Goal: Task Accomplishment & Management: Complete application form

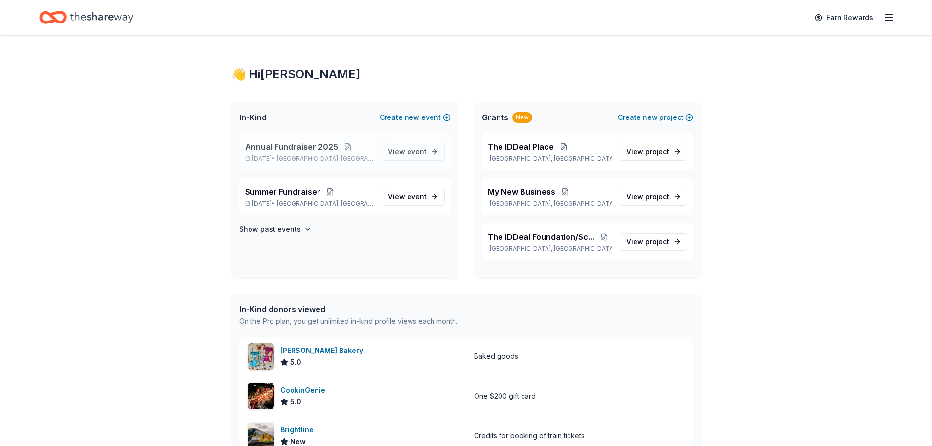
click at [351, 155] on span "Lauderdale Lakes, FL" at bounding box center [325, 159] width 96 height 8
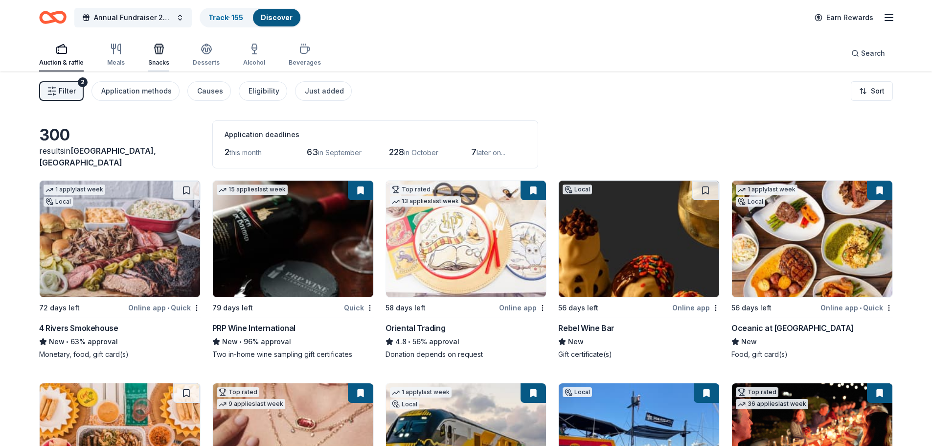
click at [155, 52] on icon "button" at bounding box center [159, 50] width 9 height 7
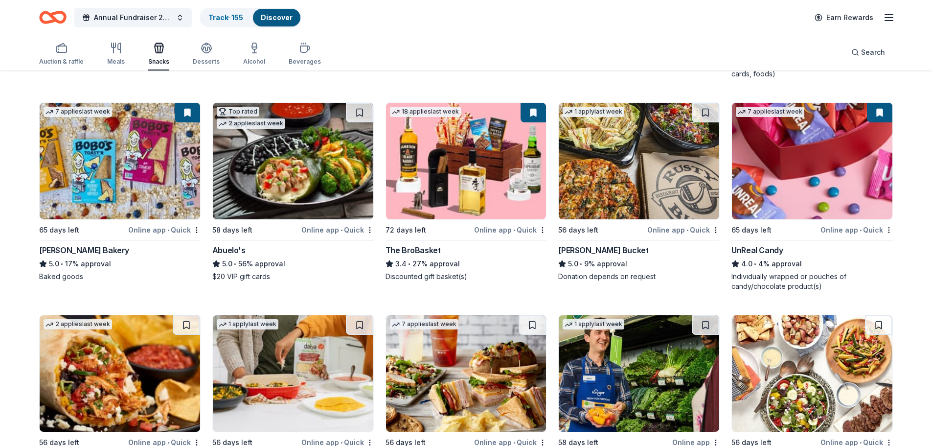
scroll to position [482, 0]
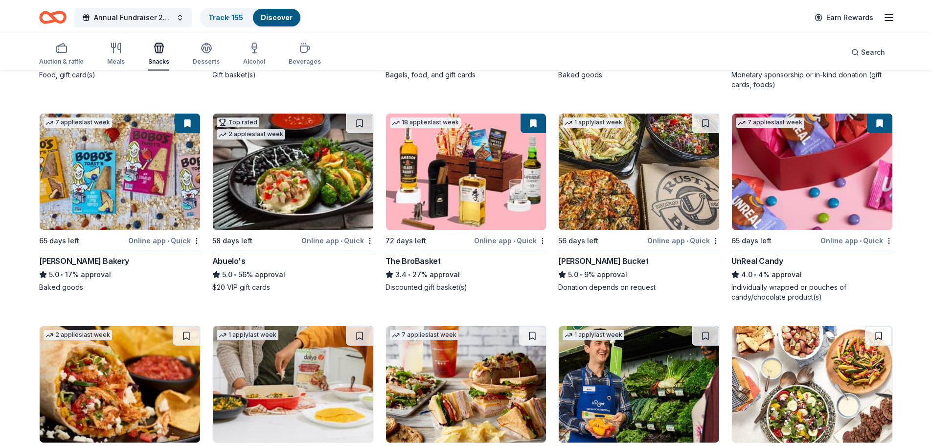
click at [117, 193] on img at bounding box center [120, 171] width 160 height 116
click at [797, 195] on img at bounding box center [812, 171] width 160 height 116
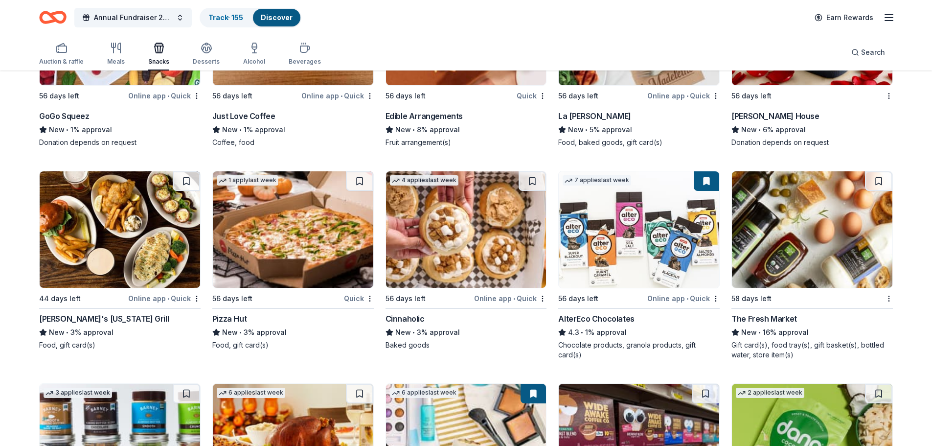
scroll to position [1898, 0]
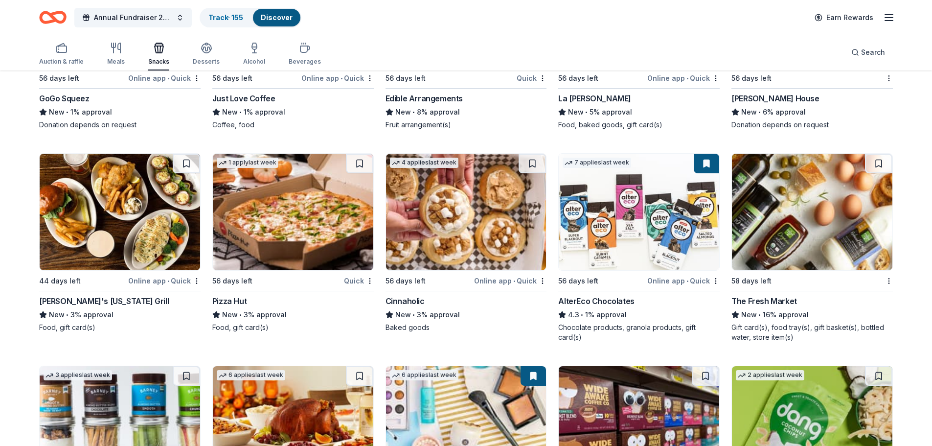
click at [632, 206] on img at bounding box center [638, 212] width 160 height 116
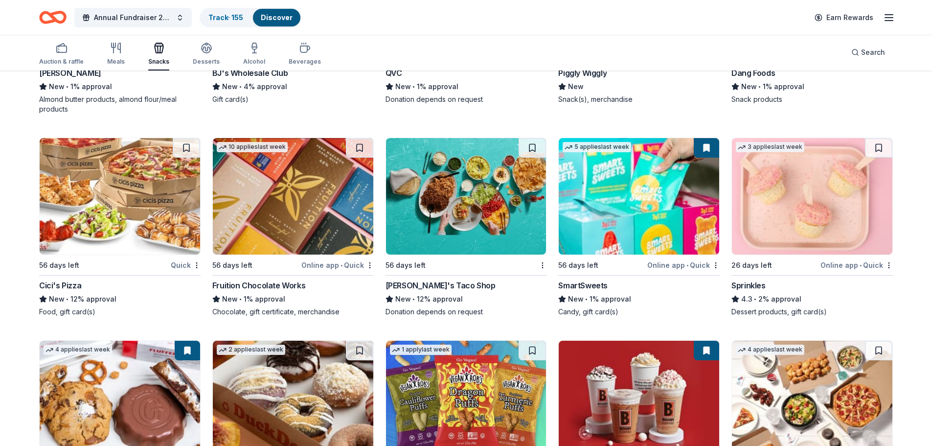
scroll to position [2387, 0]
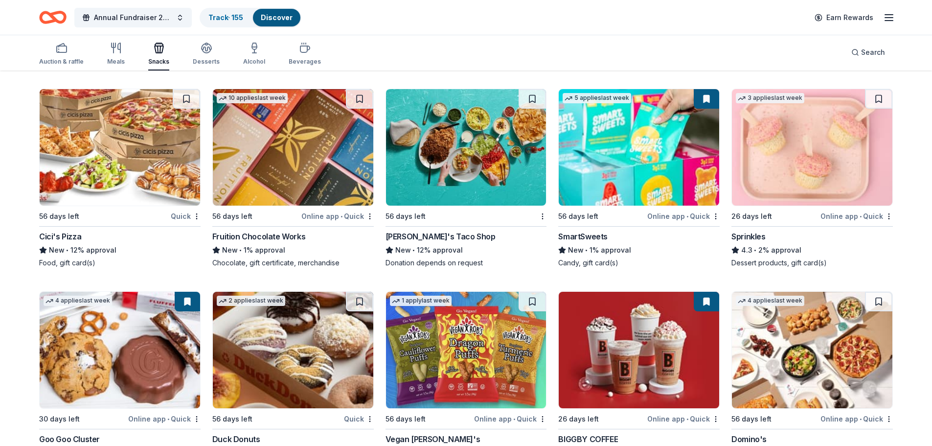
click at [311, 154] on img at bounding box center [293, 147] width 160 height 116
click at [626, 146] on img at bounding box center [638, 147] width 160 height 116
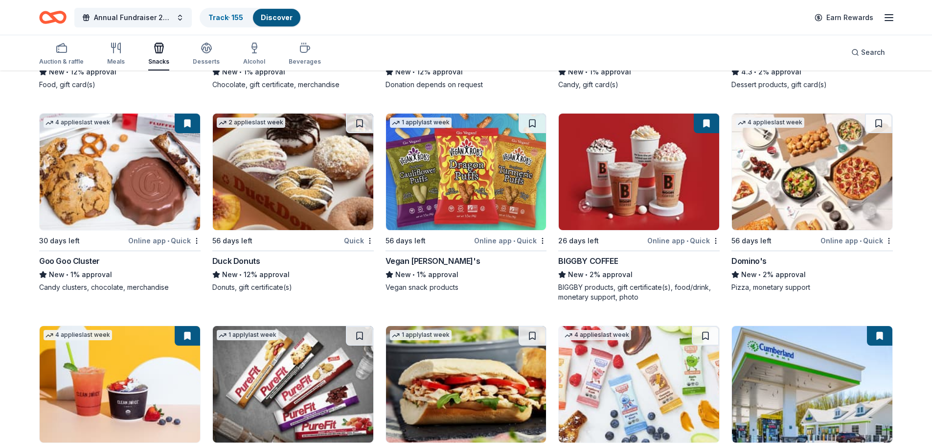
scroll to position [2583, 0]
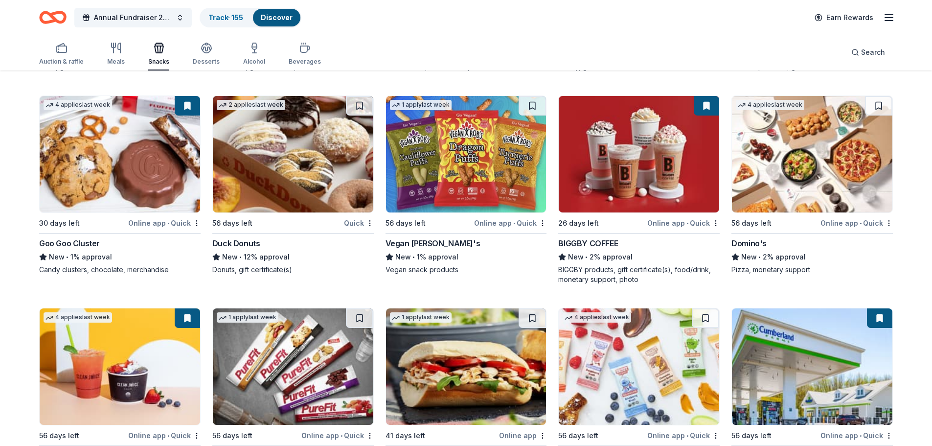
click at [447, 168] on img at bounding box center [466, 154] width 160 height 116
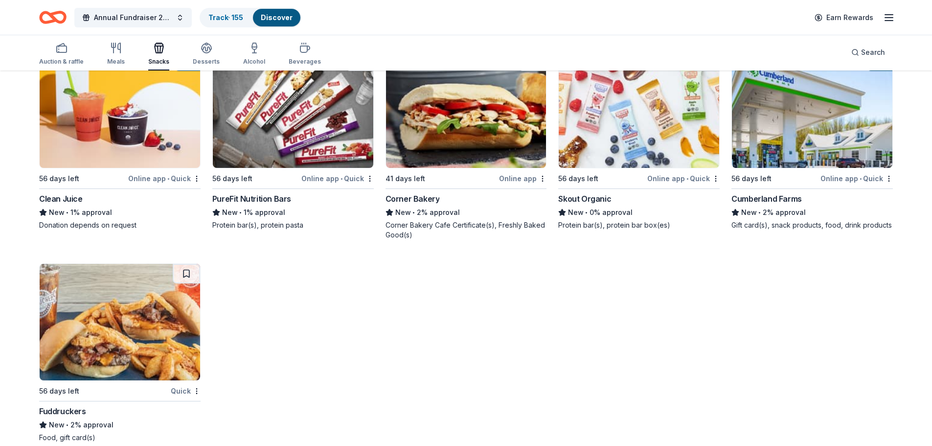
scroll to position [2856, 0]
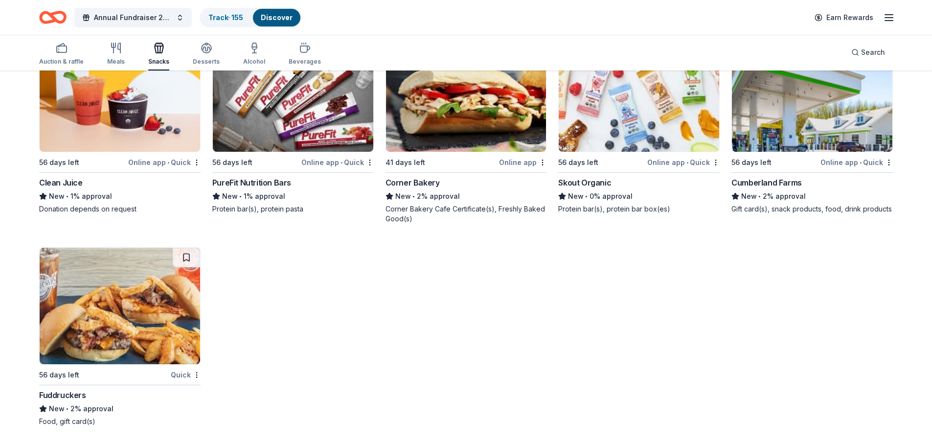
click at [625, 103] on img at bounding box center [638, 93] width 160 height 116
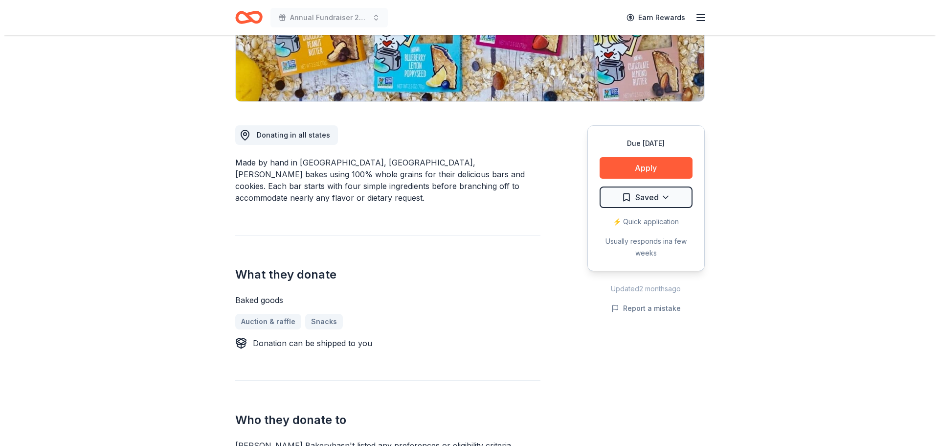
scroll to position [245, 0]
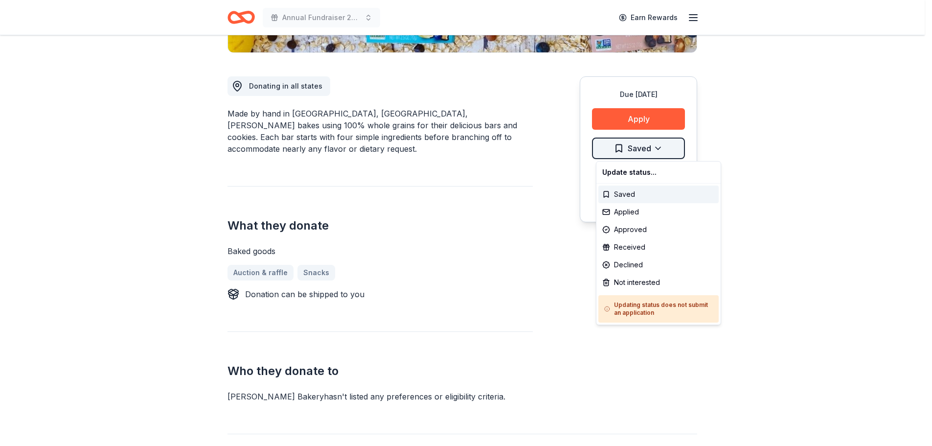
drag, startPoint x: 644, startPoint y: 212, endPoint x: 641, endPoint y: 191, distance: 21.3
click at [644, 211] on div "Applied" at bounding box center [658, 212] width 120 height 18
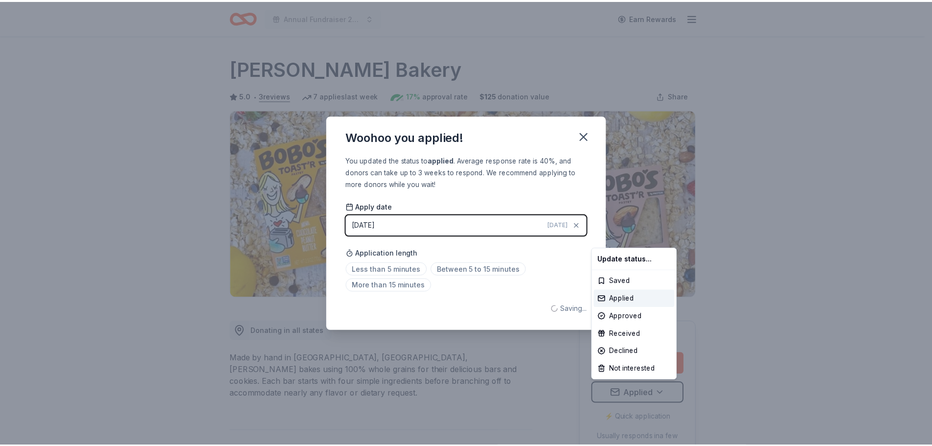
scroll to position [0, 0]
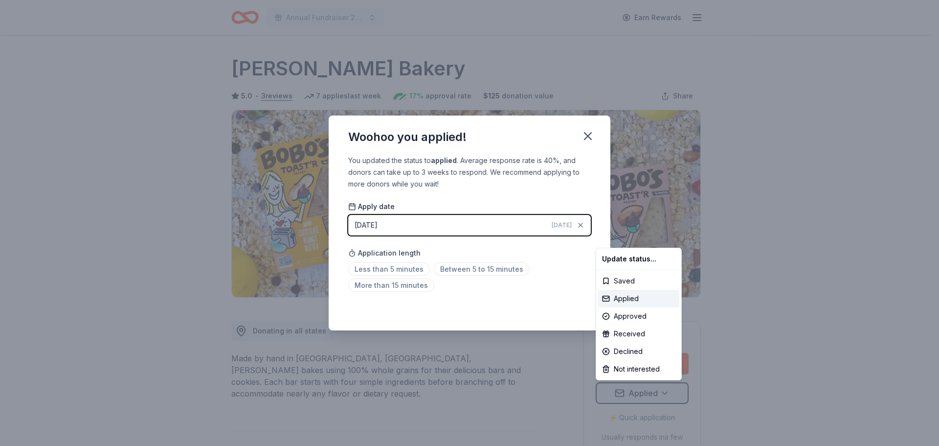
click at [584, 135] on html "Annual Fundraiser 2025 Earn Rewards Due in 65 days Share Bobo's Bakery 5.0 • 3 …" at bounding box center [469, 223] width 939 height 446
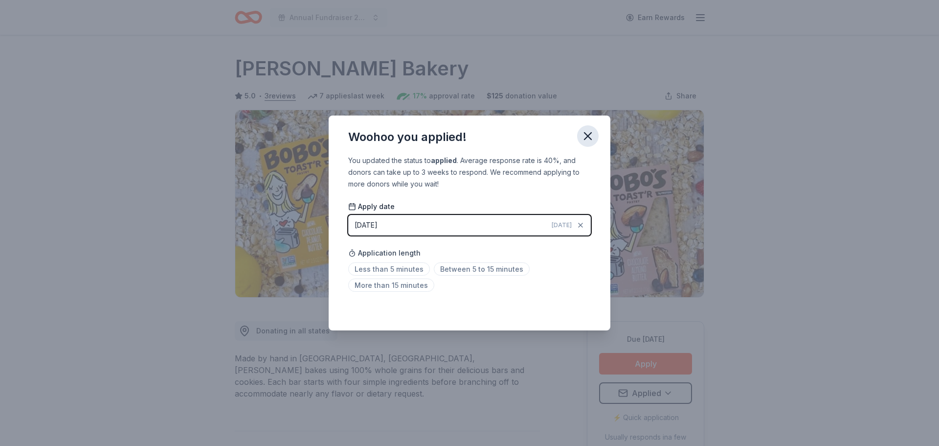
click at [591, 139] on icon "button" at bounding box center [587, 136] width 7 height 7
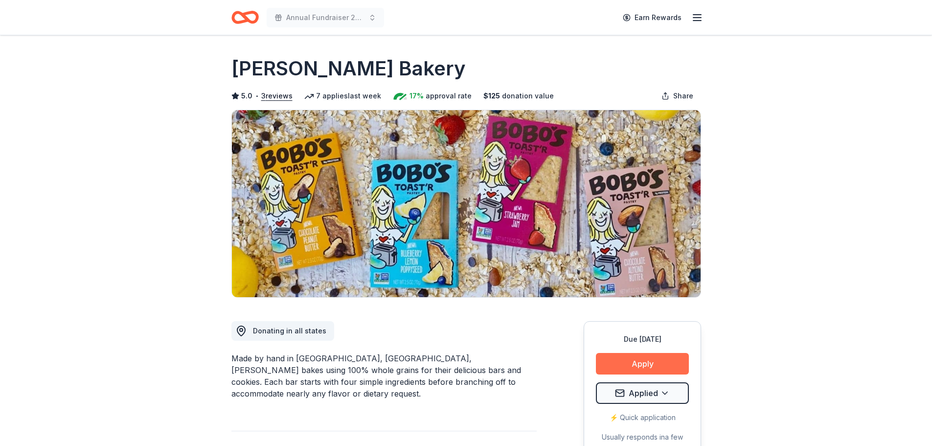
click at [643, 360] on button "Apply" at bounding box center [642, 364] width 93 height 22
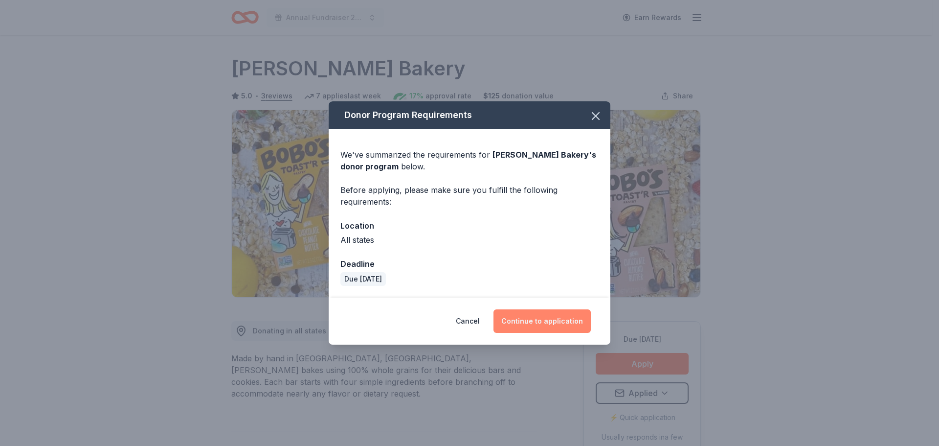
click at [547, 318] on button "Continue to application" at bounding box center [541, 320] width 97 height 23
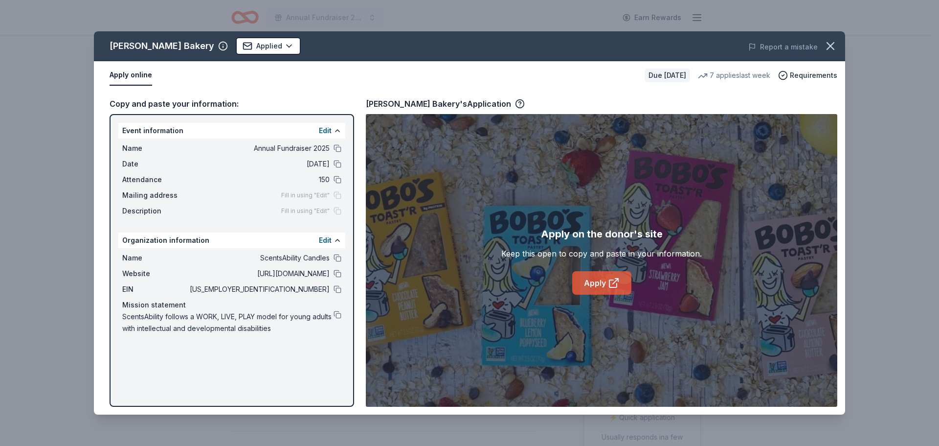
click at [586, 278] on link "Apply" at bounding box center [601, 282] width 59 height 23
click at [826, 44] on icon "button" at bounding box center [831, 46] width 14 height 14
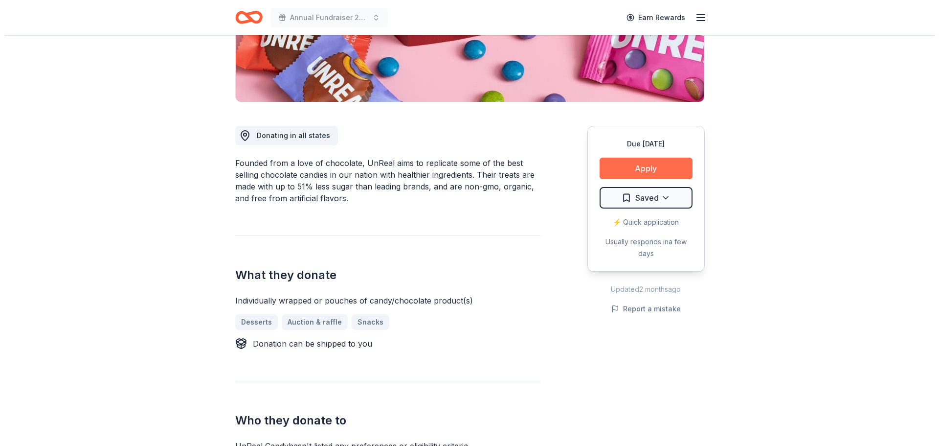
scroll to position [196, 0]
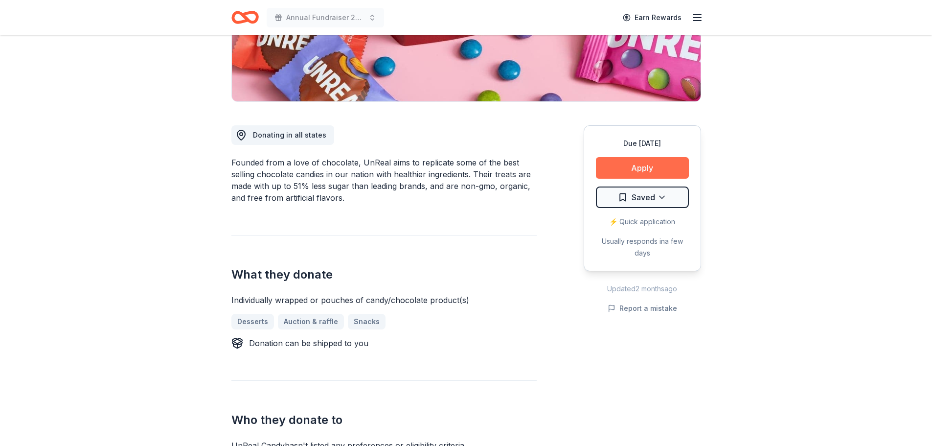
click at [624, 159] on button "Apply" at bounding box center [642, 168] width 93 height 22
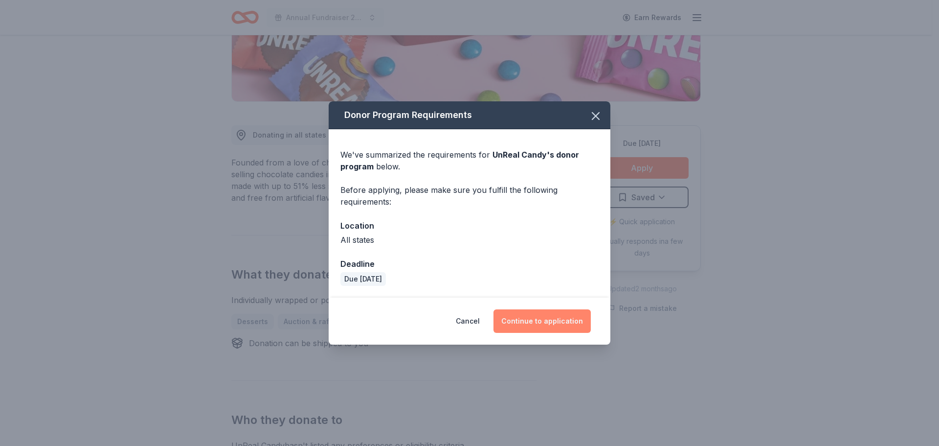
click at [557, 325] on button "Continue to application" at bounding box center [541, 320] width 97 height 23
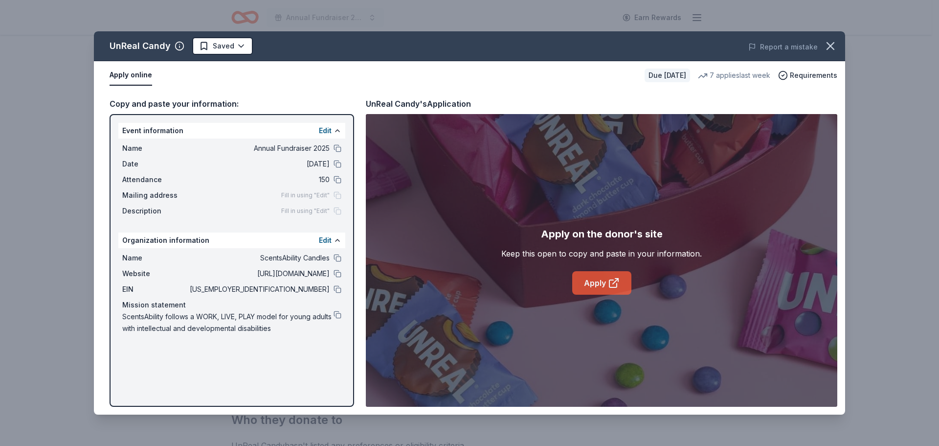
click at [613, 284] on icon at bounding box center [614, 283] width 12 height 12
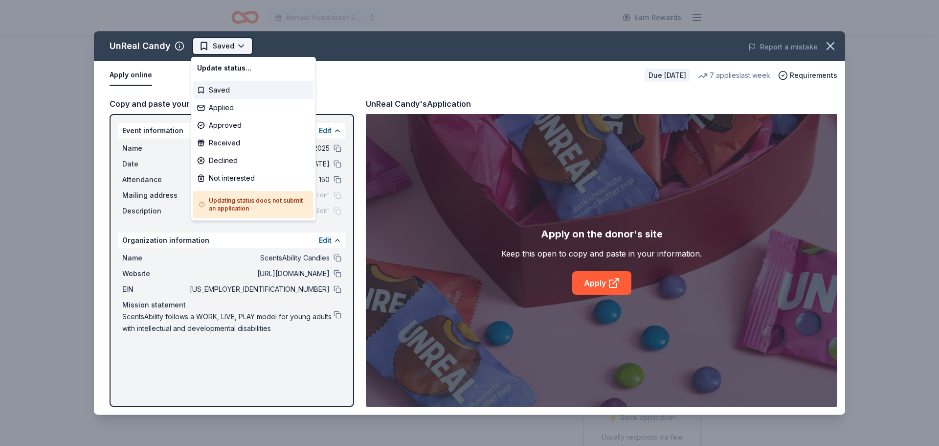
click at [233, 46] on html "Annual Fundraiser 2025 Earn Rewards Due in 65 days Share UnReal Candy 4.0 • 4 r…" at bounding box center [469, 223] width 939 height 446
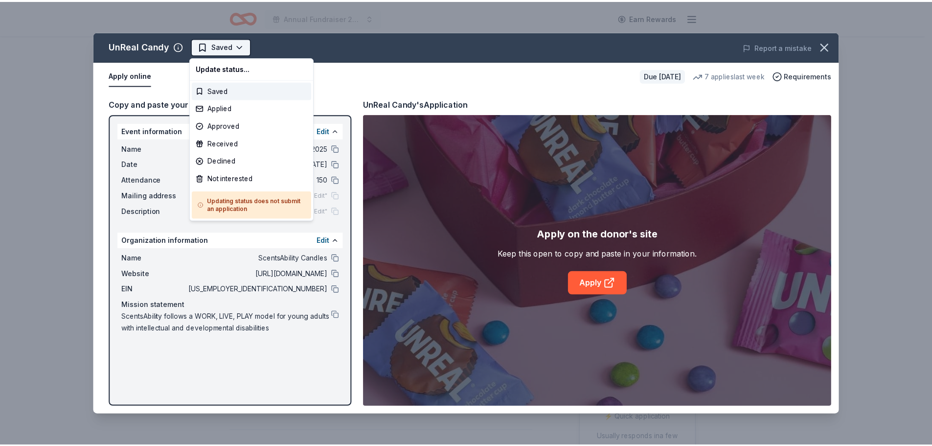
scroll to position [0, 0]
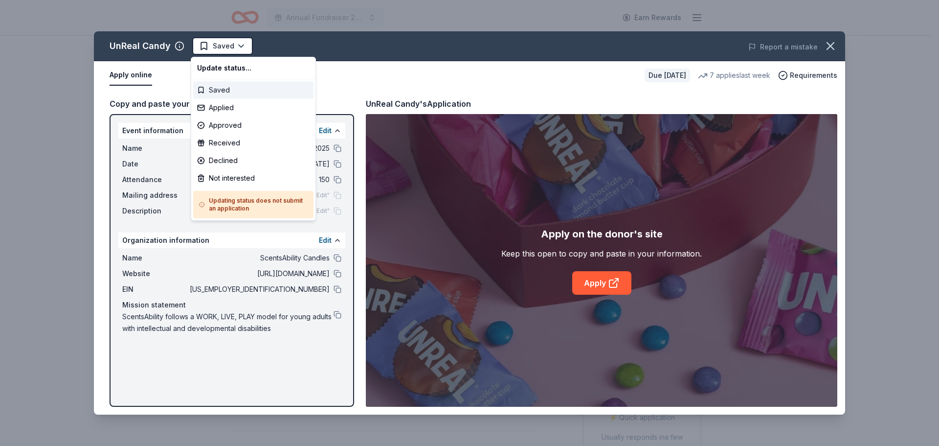
click at [221, 90] on div "Saved" at bounding box center [253, 90] width 120 height 18
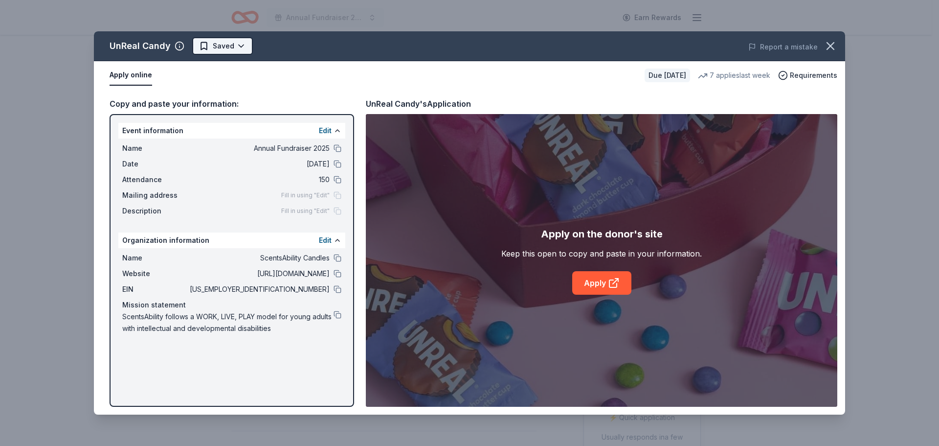
click at [226, 48] on html "Annual Fundraiser 2025 Earn Rewards Due in 65 days Share UnReal Candy 4.0 • 4 r…" at bounding box center [469, 223] width 939 height 446
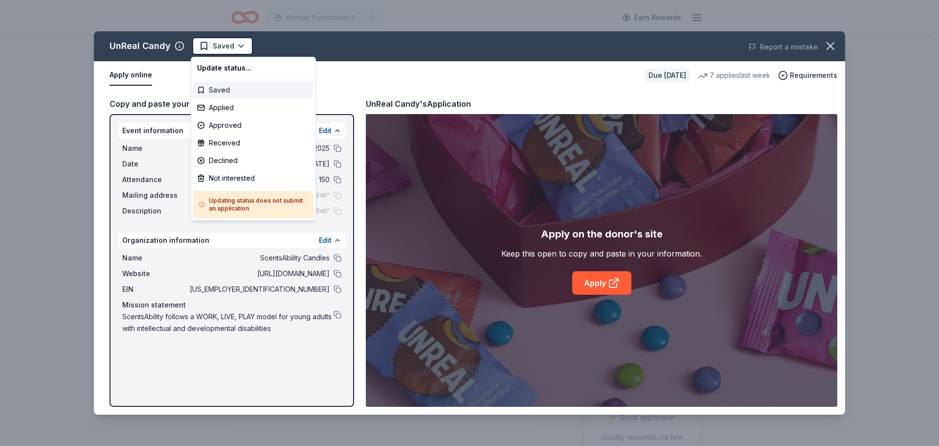
click at [227, 84] on div "Saved" at bounding box center [253, 90] width 120 height 18
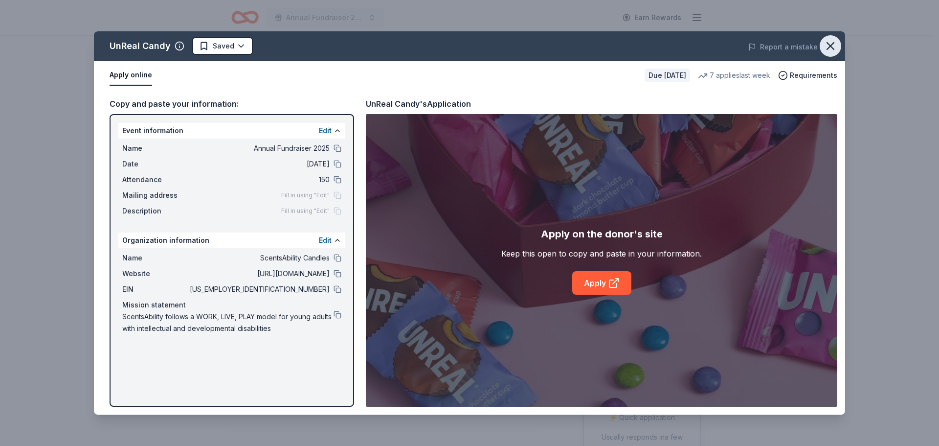
click at [826, 43] on icon "button" at bounding box center [831, 46] width 14 height 14
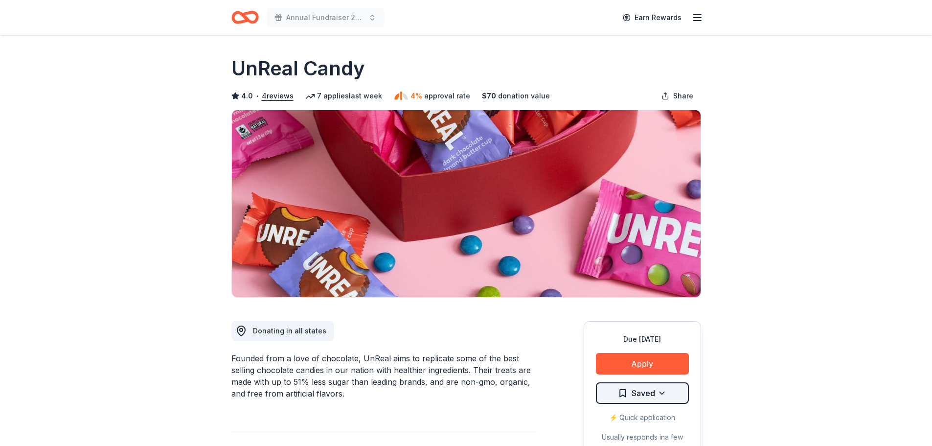
click at [647, 396] on html "Annual Fundraiser 2025 Earn Rewards Due in 65 days Share UnReal Candy 4.0 • 4 r…" at bounding box center [466, 223] width 932 height 446
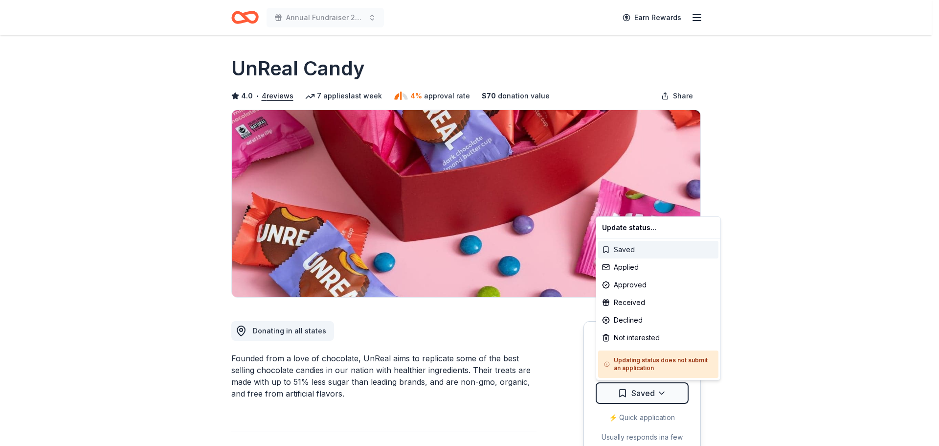
click at [612, 247] on div "Saved" at bounding box center [658, 250] width 120 height 18
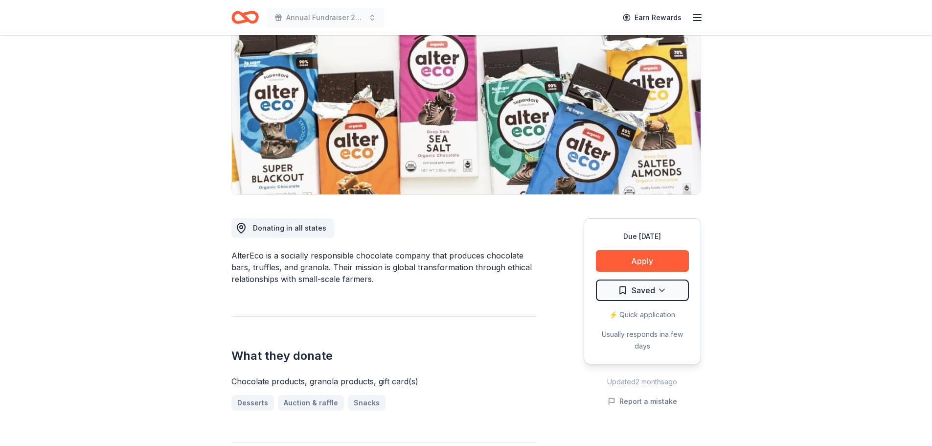
scroll to position [147, 0]
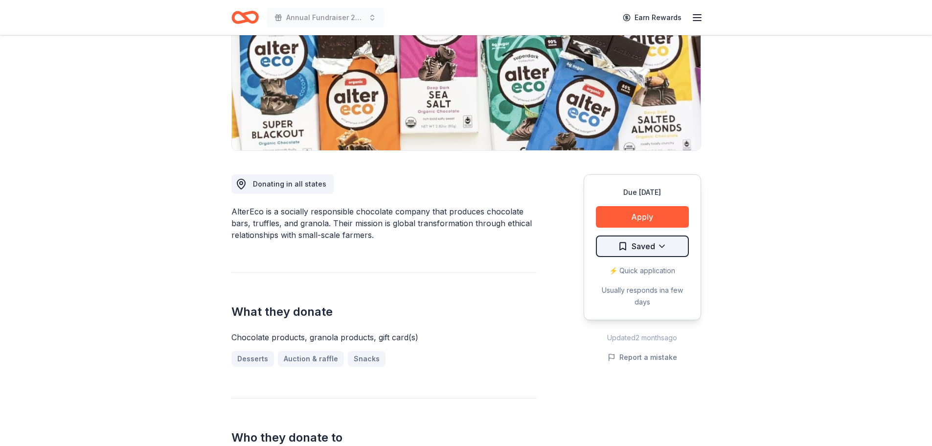
click at [639, 251] on html "Annual Fundraiser 2025 Earn Rewards Due [DATE] Share AlterEco Chocolates 4.3 • …" at bounding box center [466, 76] width 932 height 446
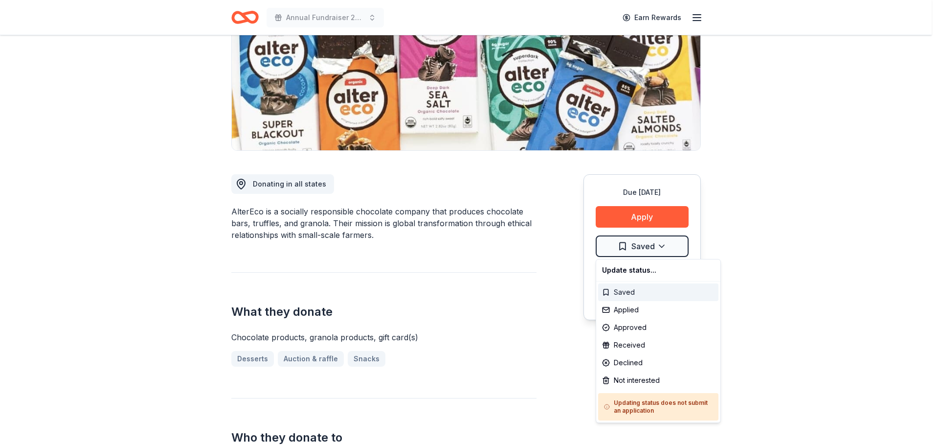
click at [628, 293] on div "Saved" at bounding box center [658, 292] width 120 height 18
click at [632, 240] on html "Annual Fundraiser 2025 Earn Rewards Due [DATE] Share AlterEco Chocolates 4.3 • …" at bounding box center [469, 76] width 939 height 446
click at [627, 294] on div "Saved" at bounding box center [658, 292] width 120 height 18
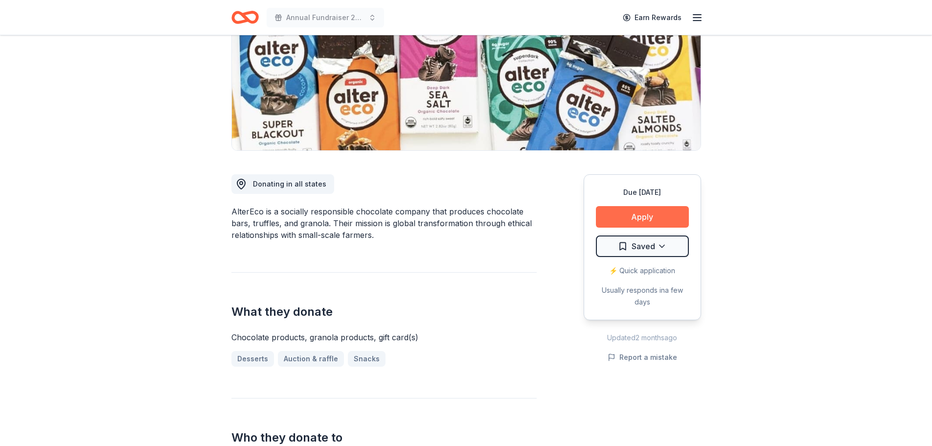
click at [606, 210] on button "Apply" at bounding box center [642, 217] width 93 height 22
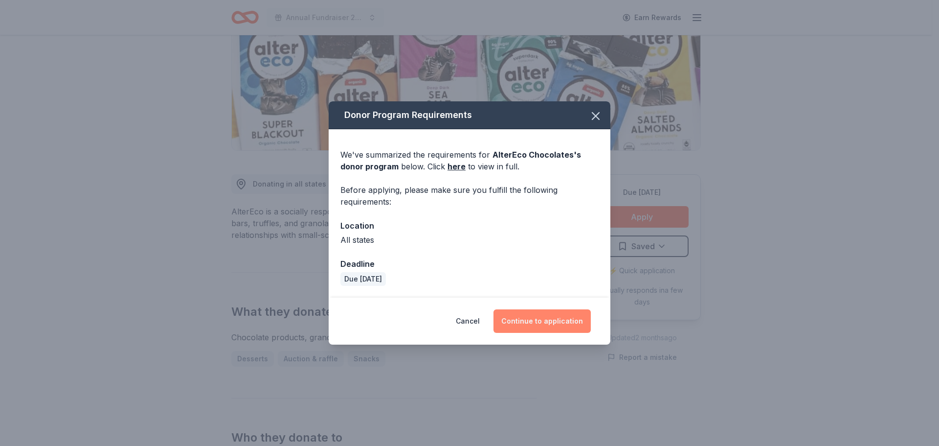
click at [549, 313] on button "Continue to application" at bounding box center [541, 320] width 97 height 23
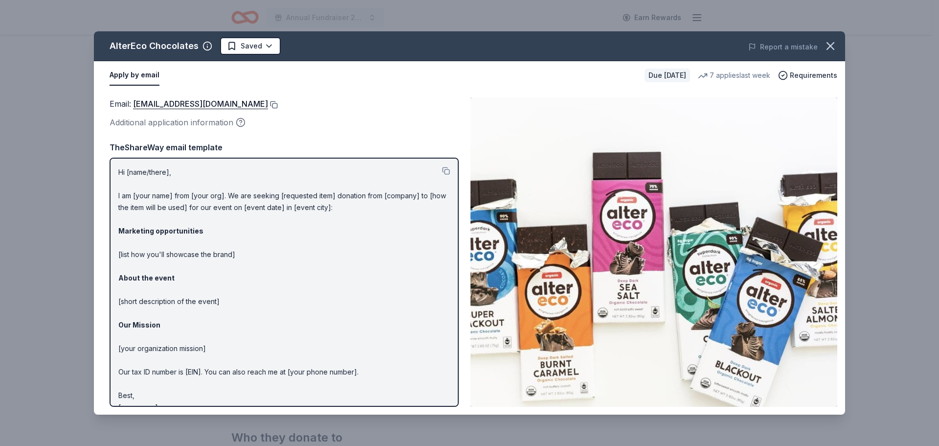
click at [268, 103] on button at bounding box center [273, 105] width 10 height 8
click at [268, 106] on button at bounding box center [273, 105] width 10 height 8
click at [268, 103] on button at bounding box center [273, 105] width 10 height 8
click at [443, 172] on div "Hi [name/there], I am [your name] from [your org]. We are seeking [requested it…" at bounding box center [284, 281] width 349 height 249
click at [442, 172] on button at bounding box center [446, 171] width 8 height 8
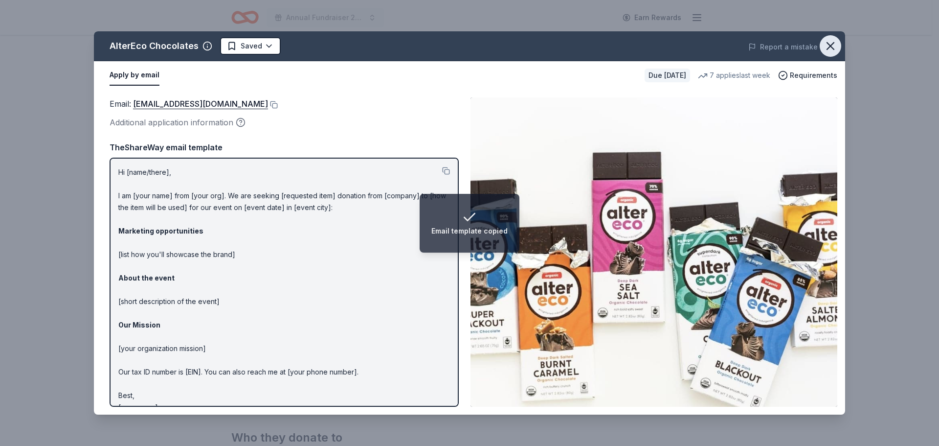
click at [830, 48] on icon "button" at bounding box center [831, 46] width 14 height 14
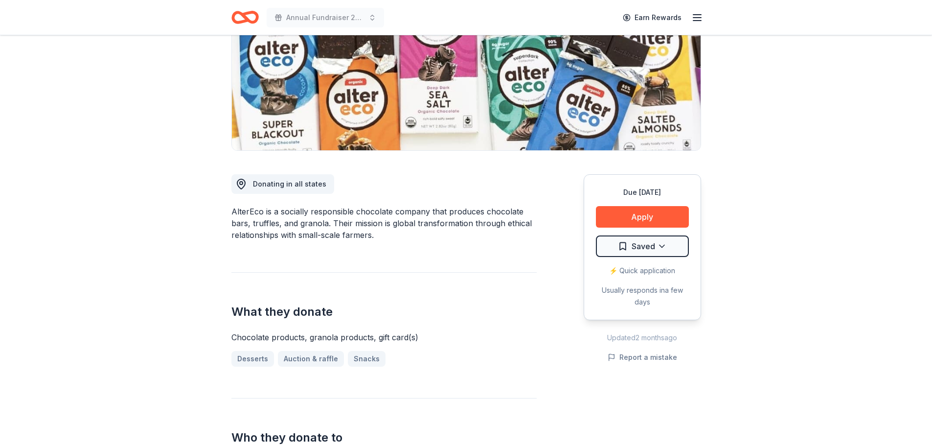
drag, startPoint x: 230, startPoint y: 215, endPoint x: 382, endPoint y: 236, distance: 153.5
drag, startPoint x: 378, startPoint y: 237, endPoint x: 248, endPoint y: 213, distance: 131.7
click at [248, 213] on div "AlterEco is a socially responsible chocolate company that produces chocolate ba…" at bounding box center [383, 222] width 305 height 35
drag, startPoint x: 227, startPoint y: 210, endPoint x: 314, endPoint y: 221, distance: 87.2
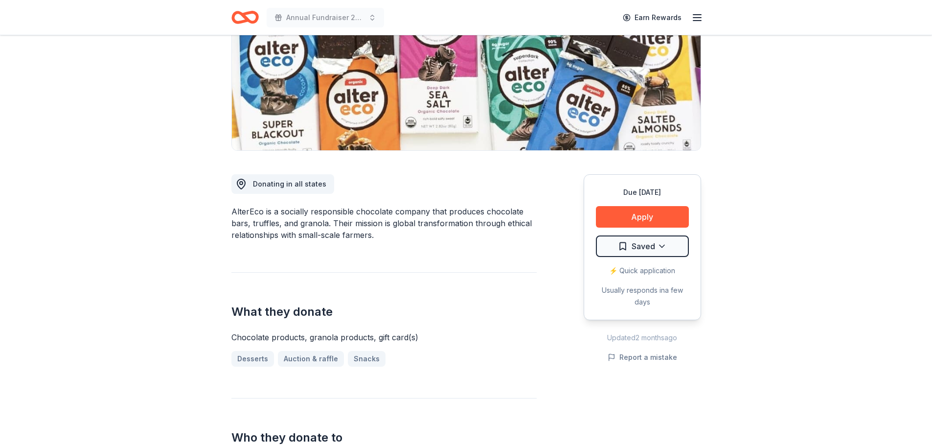
drag, startPoint x: 378, startPoint y: 238, endPoint x: 253, endPoint y: 205, distance: 129.4
click at [267, 216] on div "AlterEco is a socially responsible chocolate company that produces chocolate ba…" at bounding box center [383, 222] width 305 height 35
drag, startPoint x: 212, startPoint y: 162, endPoint x: 396, endPoint y: 236, distance: 198.0
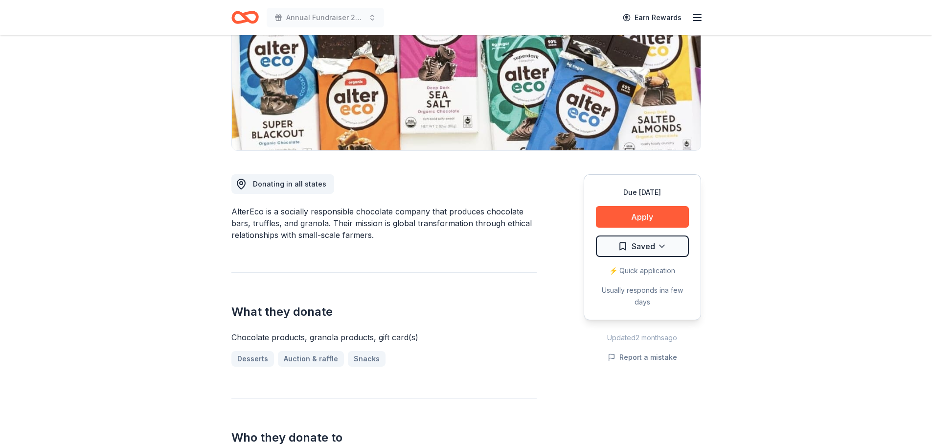
click at [394, 223] on div "AlterEco is a socially responsible chocolate company that produces chocolate ba…" at bounding box center [383, 222] width 305 height 35
click at [255, 208] on div "AlterEco is a socially responsible chocolate company that produces chocolate ba…" at bounding box center [383, 222] width 305 height 35
click at [389, 240] on div "AlterEco is a socially responsible chocolate company that produces chocolate ba…" at bounding box center [383, 222] width 305 height 35
drag, startPoint x: 430, startPoint y: 337, endPoint x: 233, endPoint y: 308, distance: 199.3
click at [233, 308] on div "What they donate Chocolate products, granola products, gift card(s) Desserts Au…" at bounding box center [383, 319] width 305 height 94
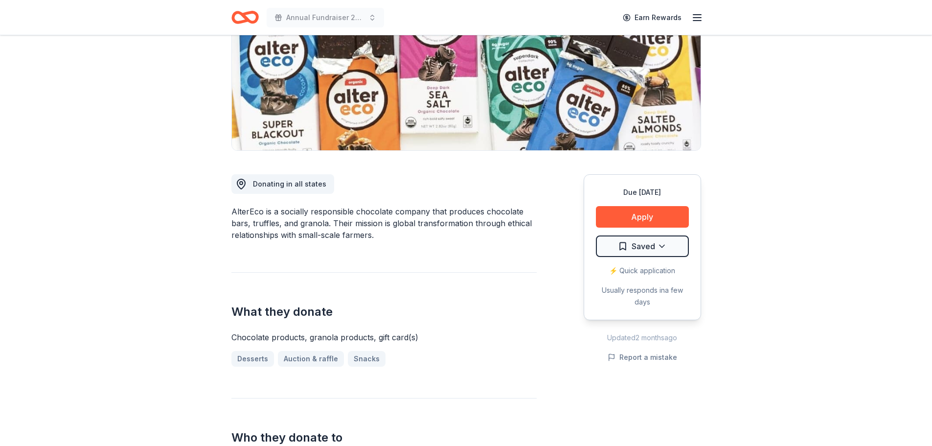
click at [254, 215] on div "AlterEco is a socially responsible chocolate company that produces chocolate ba…" at bounding box center [383, 222] width 305 height 35
drag, startPoint x: 231, startPoint y: 209, endPoint x: 414, endPoint y: 223, distance: 183.9
click at [414, 223] on div "AlterEco is a socially responsible chocolate company that produces chocolate ba…" at bounding box center [383, 222] width 305 height 35
click at [396, 229] on div "AlterEco is a socially responsible chocolate company that produces chocolate ba…" at bounding box center [383, 222] width 305 height 35
click at [250, 214] on div "AlterEco is a socially responsible chocolate company that produces chocolate ba…" at bounding box center [383, 222] width 305 height 35
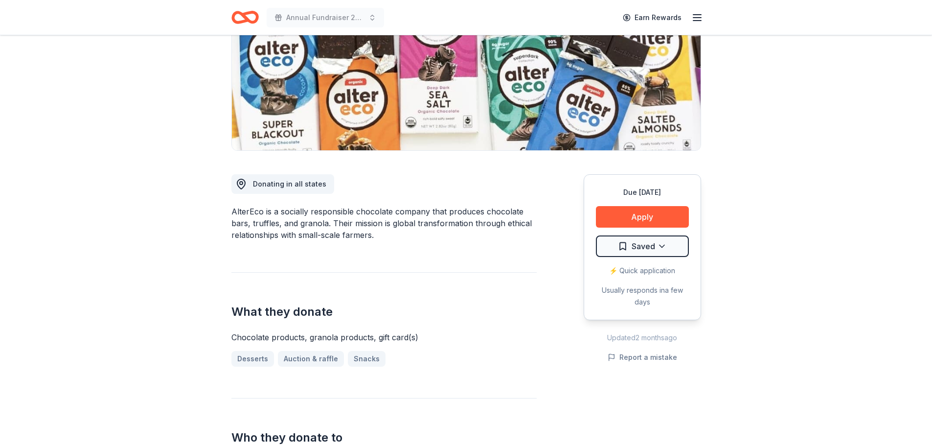
copy body "Annual Fundraiser 2025 Earn Rewards Due in 56 days Share AlterEco Chocolates 4.…"
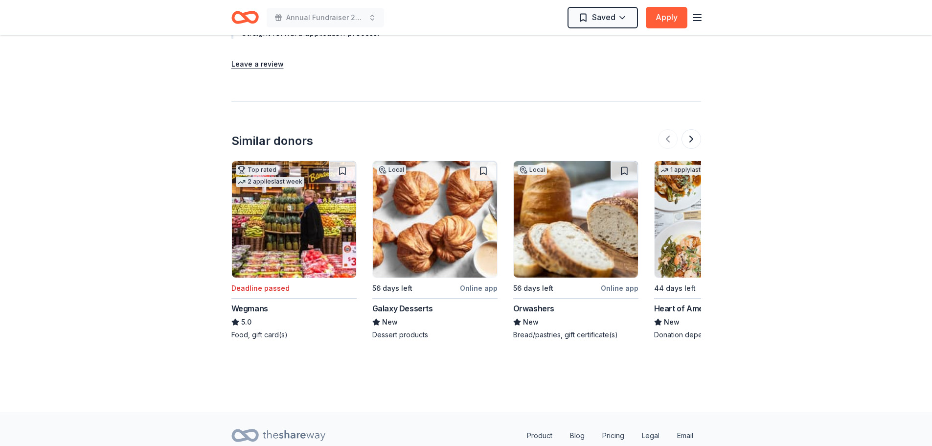
scroll to position [1075, 0]
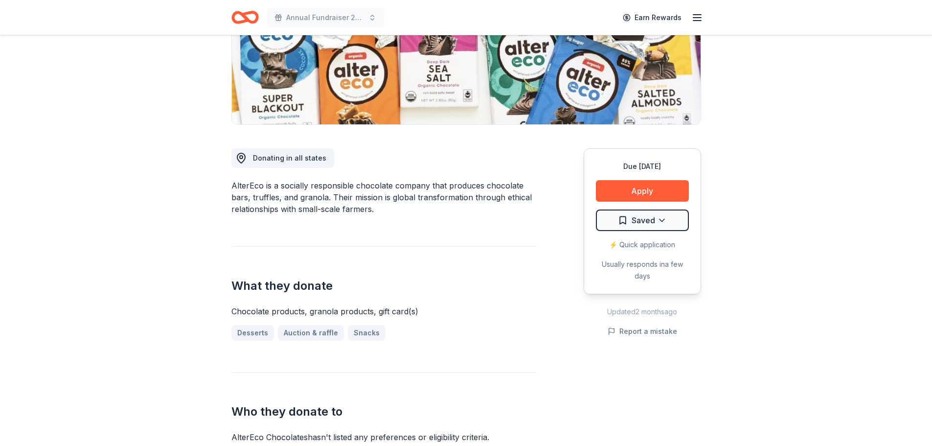
scroll to position [0, 0]
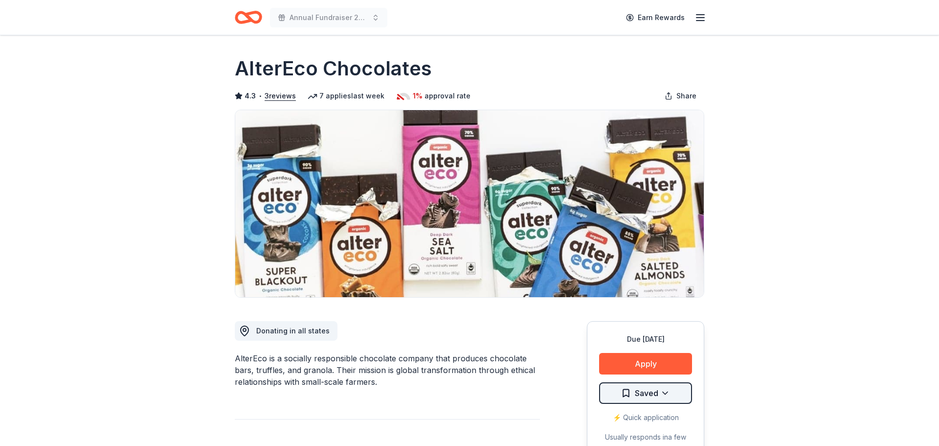
click at [634, 387] on html "Annual Fundraiser 2025 Earn Rewards Due in 56 days Share AlterEco Chocolates 4.…" at bounding box center [469, 223] width 939 height 446
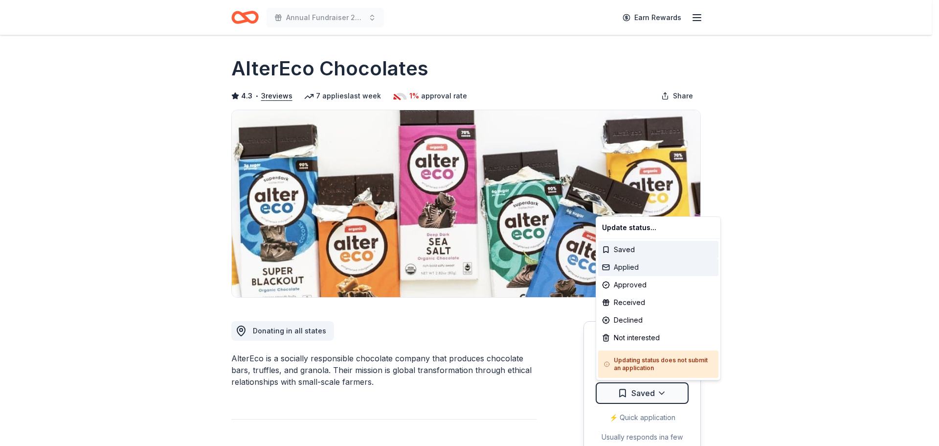
click at [660, 267] on div "Applied" at bounding box center [658, 267] width 120 height 18
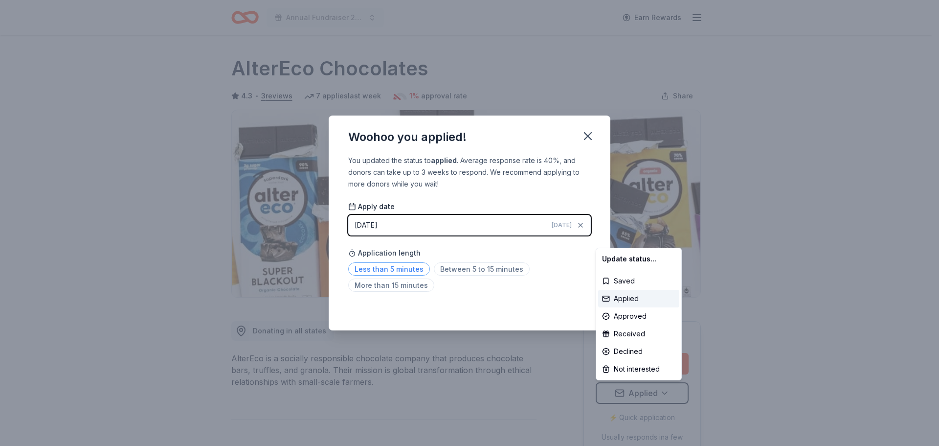
click at [400, 268] on html "Annual Fundraiser 2025 Earn Rewards Due in 56 days Share AlterEco Chocolates 4.…" at bounding box center [469, 223] width 939 height 446
click at [406, 268] on span "Less than 5 minutes" at bounding box center [389, 268] width 82 height 13
click at [401, 268] on span "Less than 5 minutes" at bounding box center [389, 268] width 82 height 13
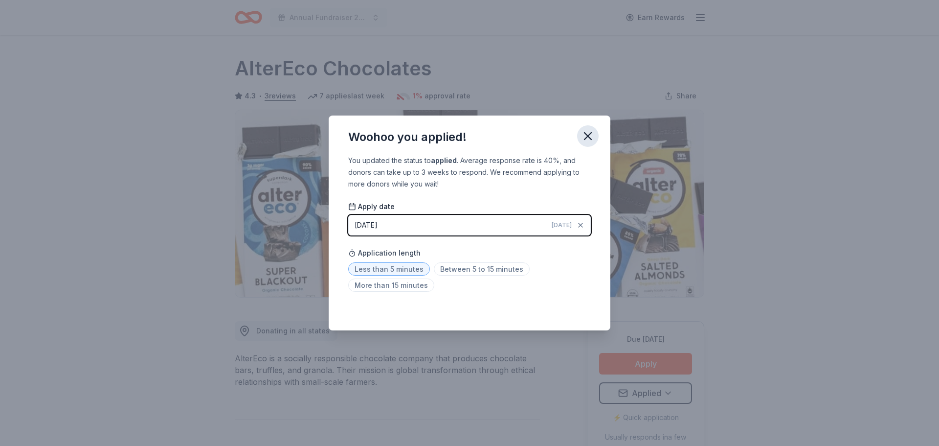
click at [586, 131] on icon "button" at bounding box center [588, 136] width 14 height 14
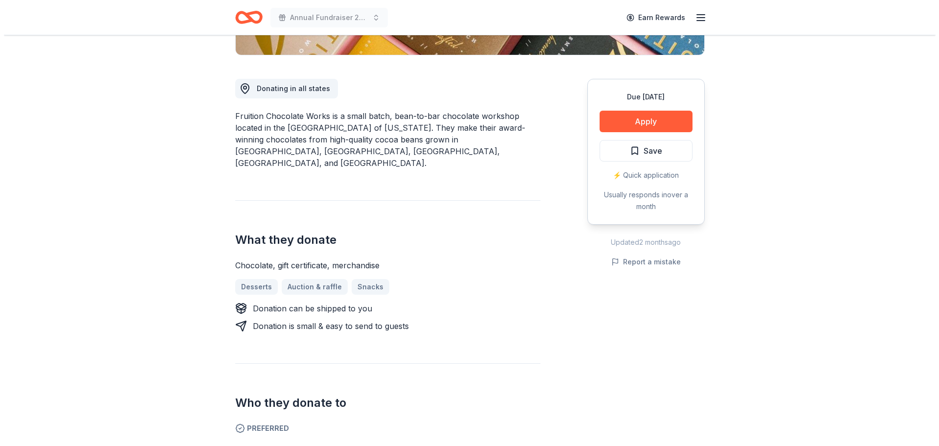
scroll to position [245, 0]
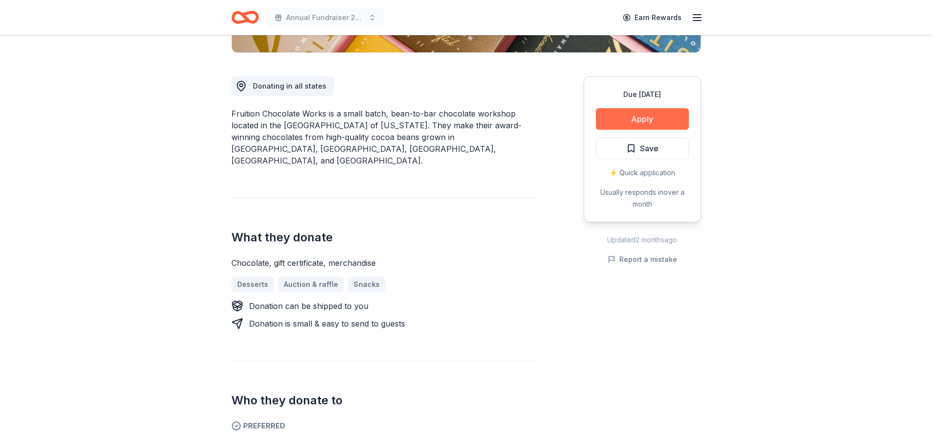
click at [627, 112] on button "Apply" at bounding box center [642, 119] width 93 height 22
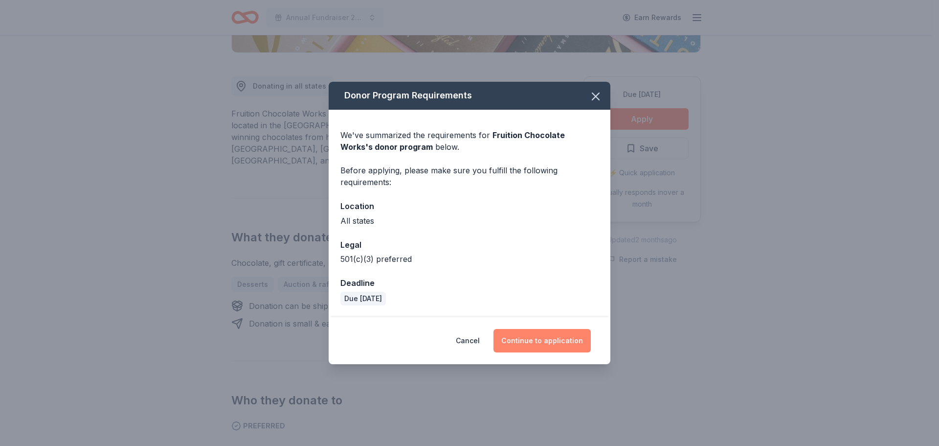
click at [533, 338] on button "Continue to application" at bounding box center [541, 340] width 97 height 23
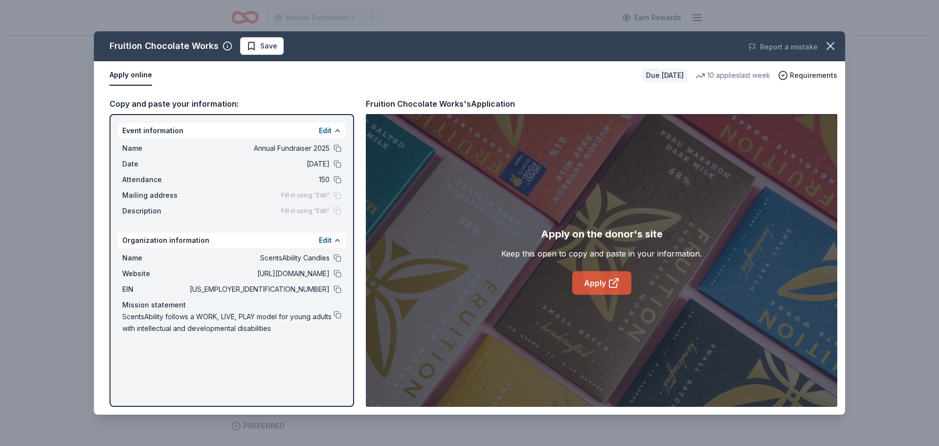
click at [596, 285] on link "Apply" at bounding box center [601, 282] width 59 height 23
click at [131, 75] on button "Apply online" at bounding box center [131, 75] width 43 height 21
click at [609, 287] on icon at bounding box center [612, 283] width 7 height 7
click at [246, 46] on span "Save" at bounding box center [261, 46] width 31 height 12
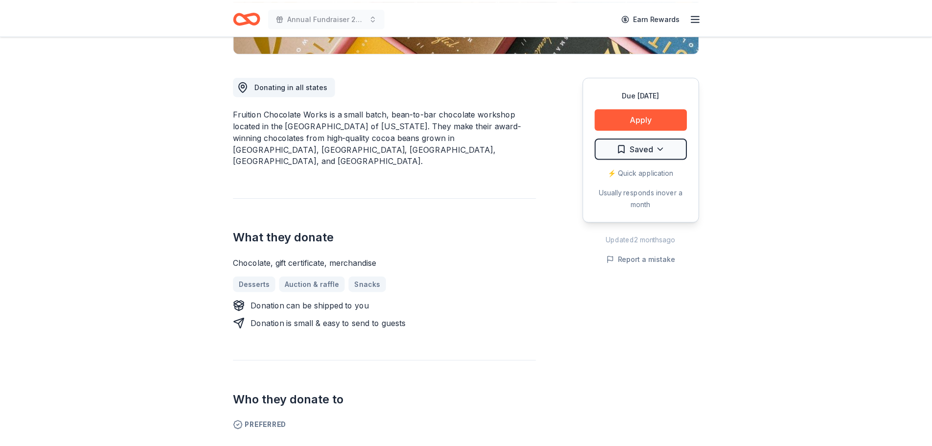
scroll to position [0, 0]
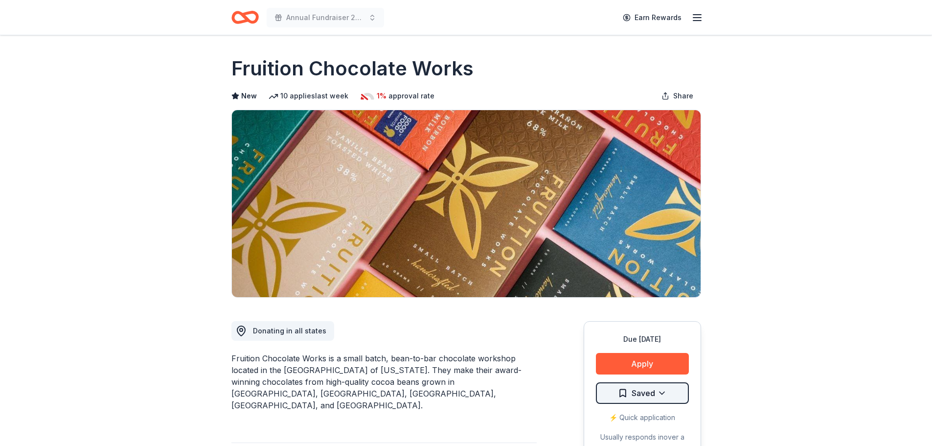
click at [638, 393] on html "Annual Fundraiser 2025 Earn Rewards Due in 56 days Share Fruition Chocolate Wor…" at bounding box center [466, 223] width 932 height 446
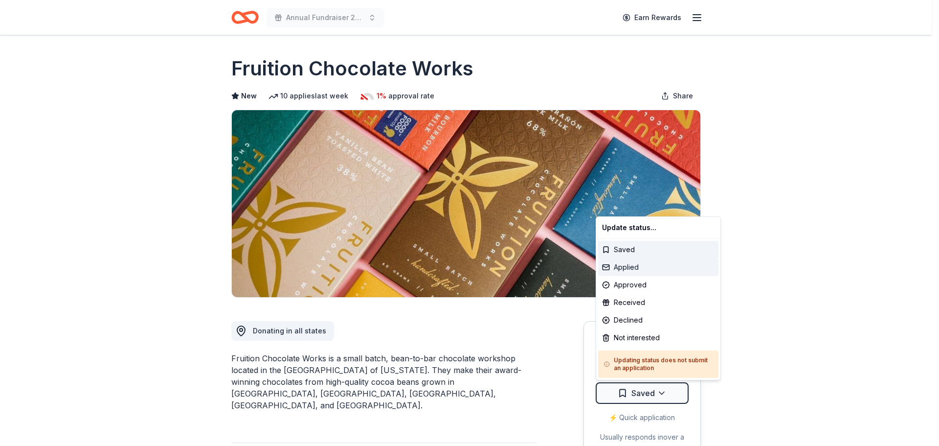
click at [641, 266] on div "Applied" at bounding box center [658, 267] width 120 height 18
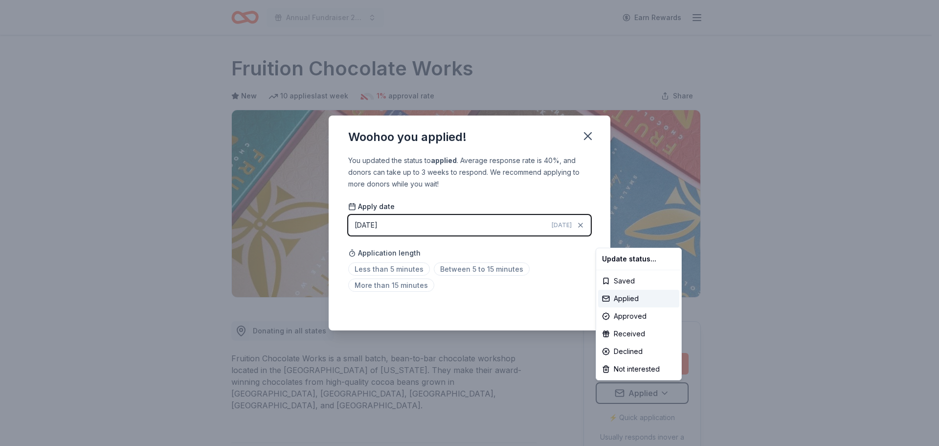
click at [378, 268] on html "Annual Fundraiser 2025 Earn Rewards Due in 56 days Share Fruition Chocolate Wor…" at bounding box center [469, 223] width 939 height 446
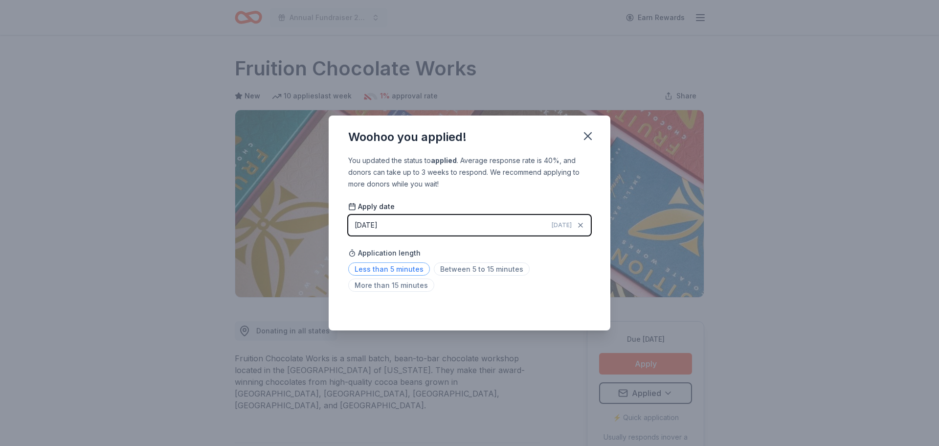
click at [389, 267] on span "Less than 5 minutes" at bounding box center [389, 268] width 82 height 13
click at [595, 135] on button "button" at bounding box center [588, 136] width 22 height 22
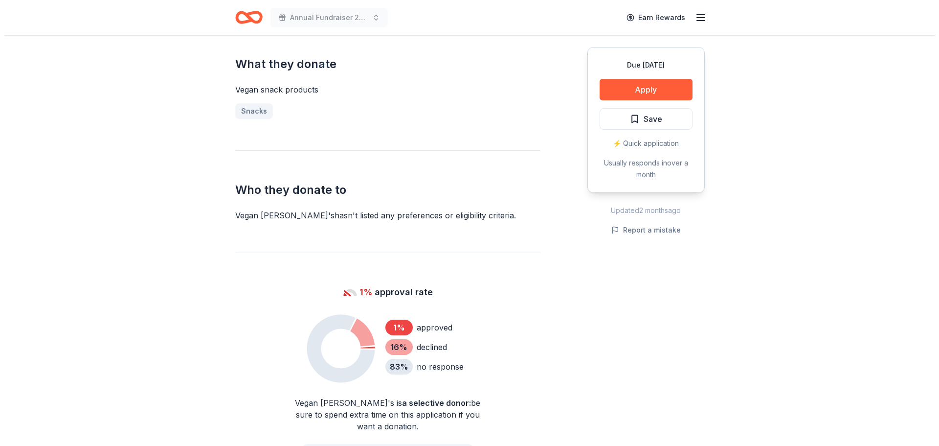
scroll to position [391, 0]
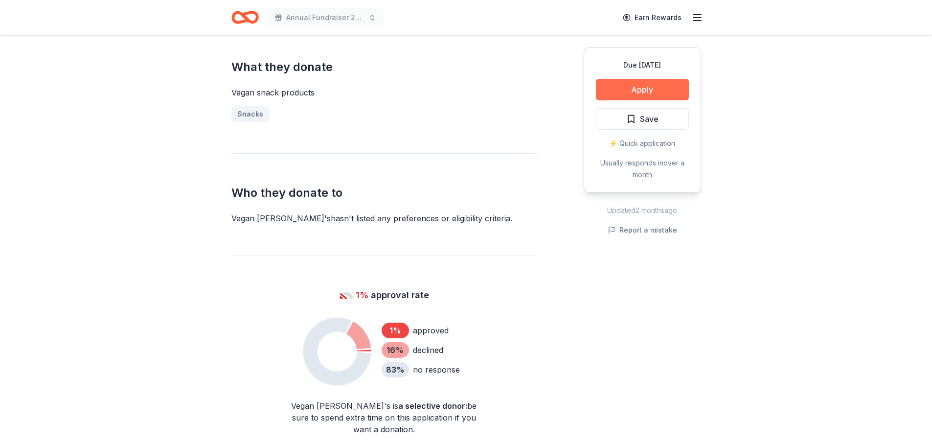
click at [630, 85] on button "Apply" at bounding box center [642, 90] width 93 height 22
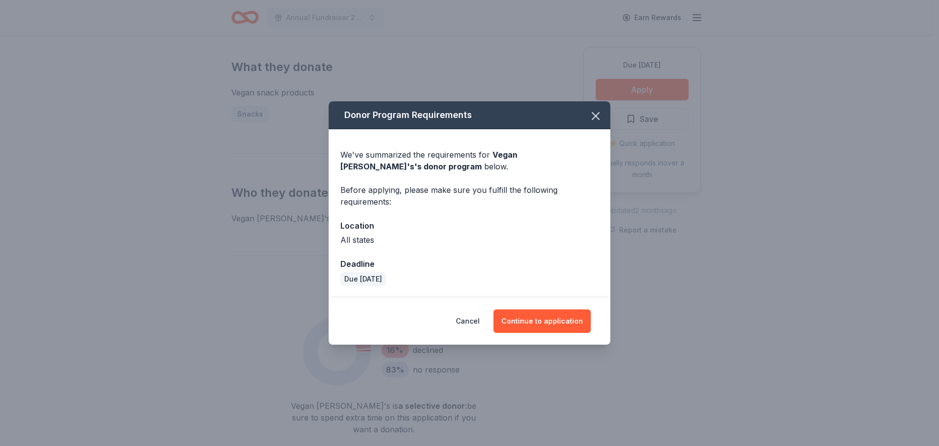
drag, startPoint x: 560, startPoint y: 323, endPoint x: 567, endPoint y: 270, distance: 53.3
click at [560, 323] on button "Continue to application" at bounding box center [541, 320] width 97 height 23
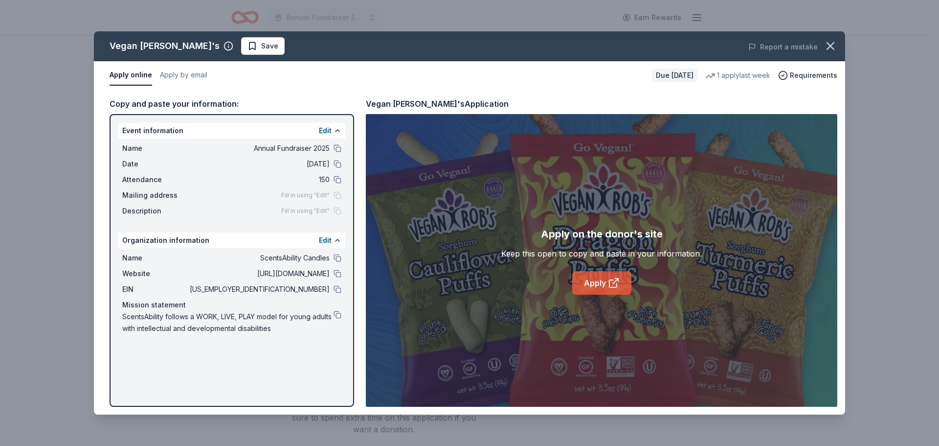
click at [606, 282] on link "Apply" at bounding box center [601, 282] width 59 height 23
click at [247, 47] on span "Save" at bounding box center [262, 46] width 31 height 12
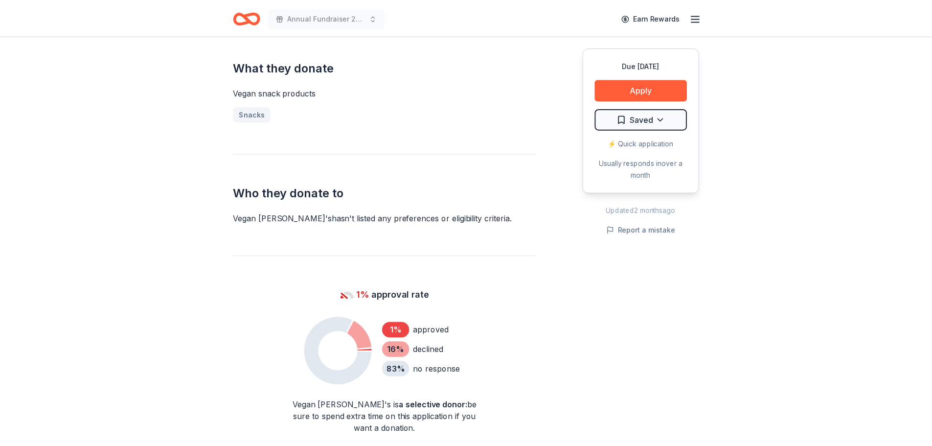
scroll to position [0, 0]
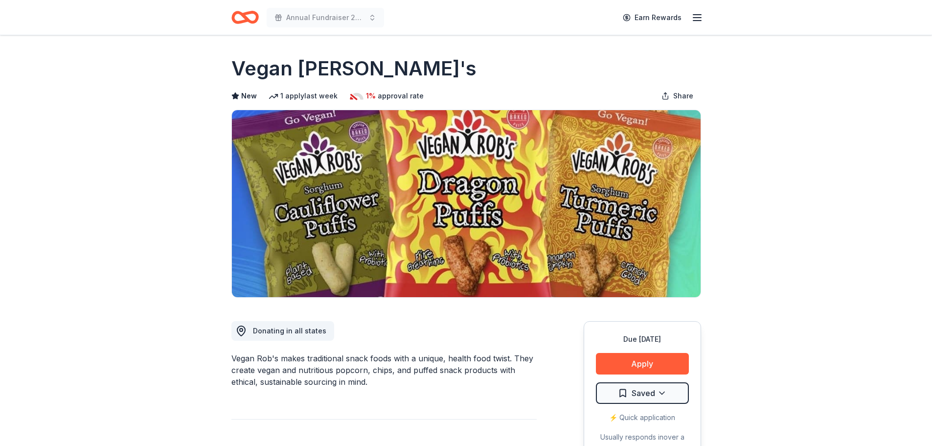
click at [223, 45] on html "Annual Fundraiser 2025 Earn Rewards Due in 56 days Share Vegan Rob's New 1 appl…" at bounding box center [466, 223] width 932 height 446
click at [633, 391] on html "Annual Fundraiser 2025 Earn Rewards Due in 56 days Share Vegan Rob's New 1 appl…" at bounding box center [466, 223] width 932 height 446
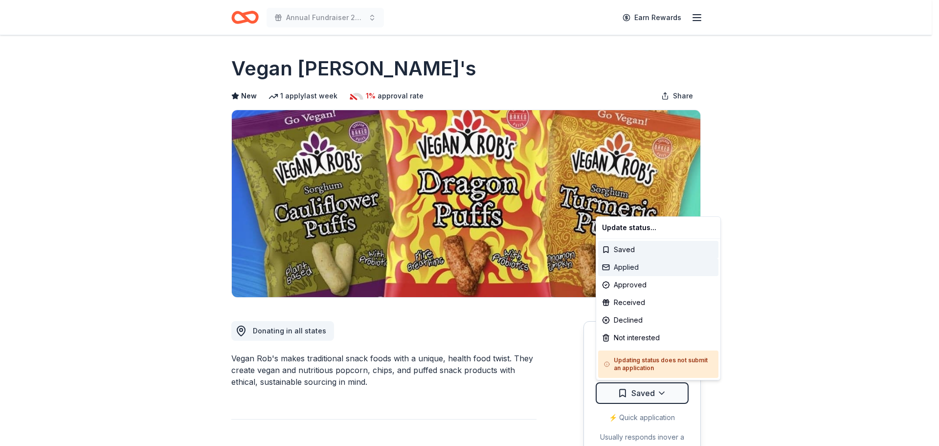
click at [646, 262] on div "Applied" at bounding box center [658, 267] width 120 height 18
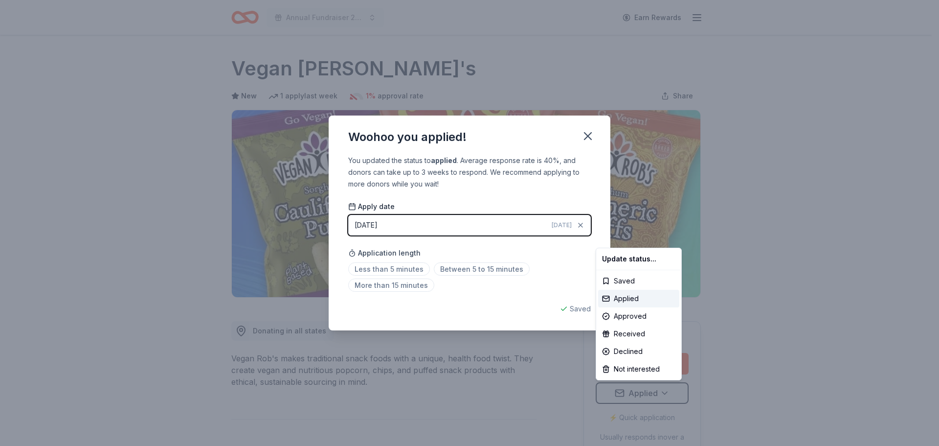
click at [393, 267] on html "Annual Fundraiser 2025 Earn Rewards Due in 56 days Share Vegan Rob's New 1 appl…" at bounding box center [469, 223] width 939 height 446
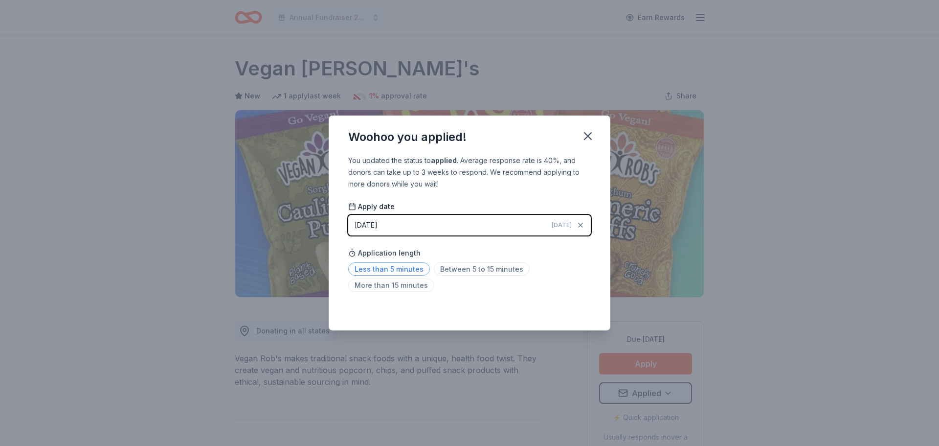
click at [379, 269] on span "Less than 5 minutes" at bounding box center [389, 268] width 82 height 13
click at [582, 133] on icon "button" at bounding box center [588, 136] width 14 height 14
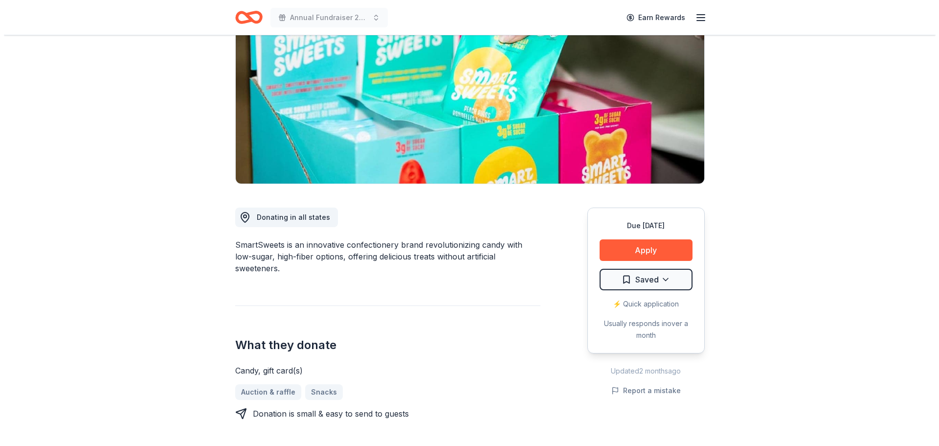
scroll to position [147, 0]
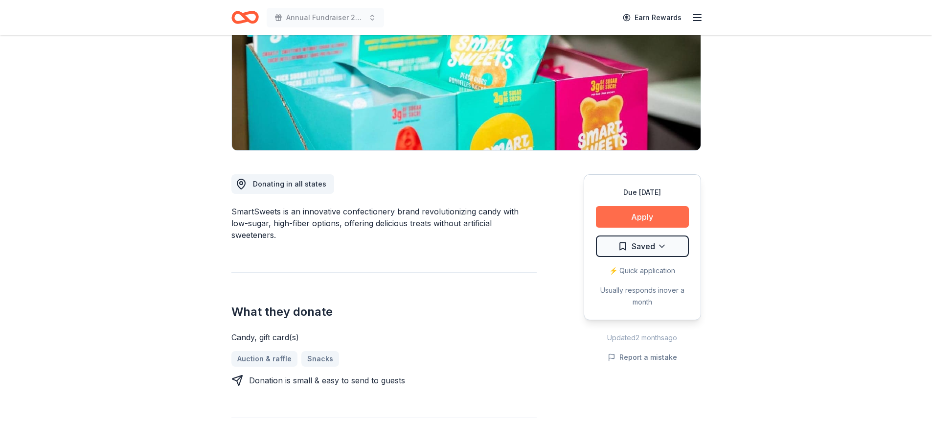
click at [622, 216] on button "Apply" at bounding box center [642, 217] width 93 height 22
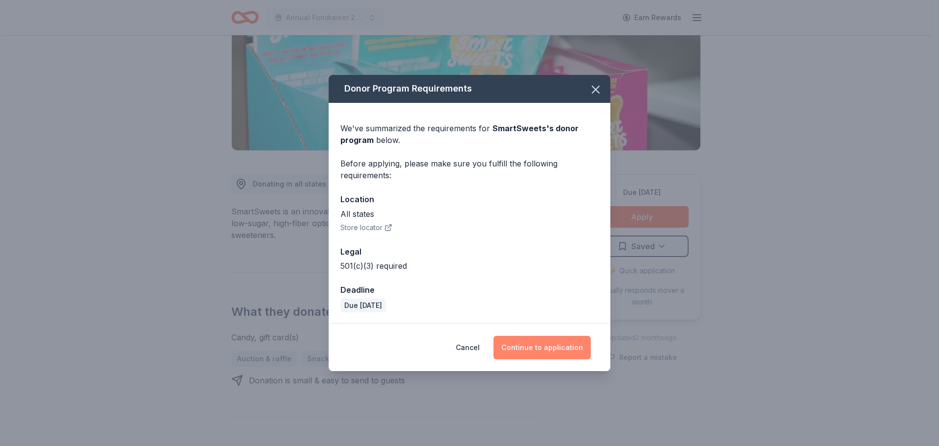
click at [584, 342] on button "Continue to application" at bounding box center [541, 346] width 97 height 23
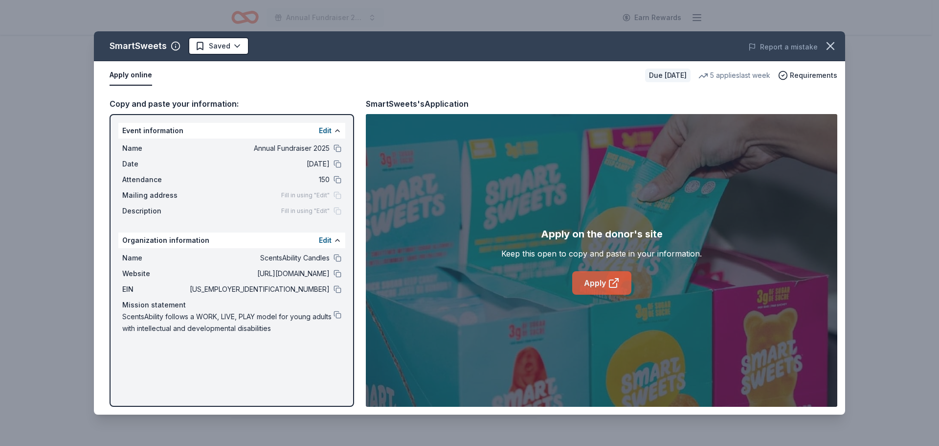
click at [608, 278] on icon at bounding box center [614, 283] width 12 height 12
drag, startPoint x: 363, startPoint y: 99, endPoint x: 464, endPoint y: 96, distance: 100.3
click at [464, 96] on div "Copy and paste your information: Event information Edit Name Annual Fundraiser …" at bounding box center [469, 251] width 751 height 325
drag, startPoint x: 481, startPoint y: 104, endPoint x: 420, endPoint y: 98, distance: 61.4
click at [420, 98] on div "SmartSweets's Application" at bounding box center [601, 103] width 471 height 13
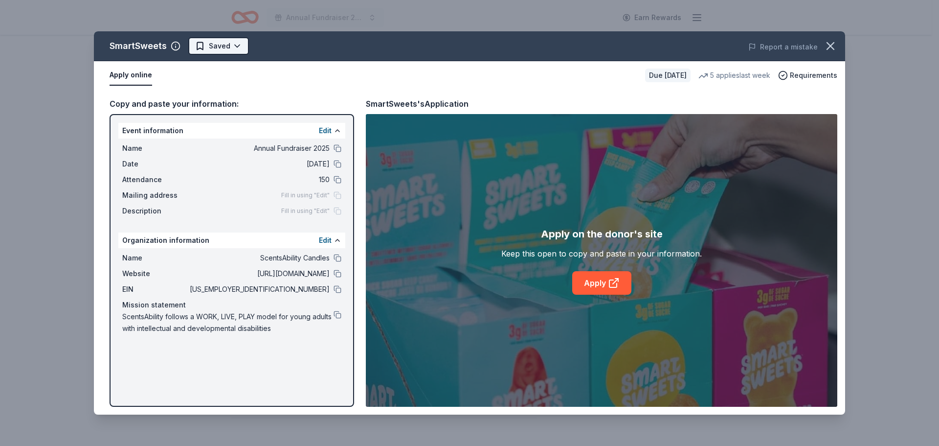
click at [214, 40] on html "Annual Fundraiser 2025 Earn Rewards Due in 56 days Share SmartSweets New • 1 re…" at bounding box center [469, 76] width 939 height 446
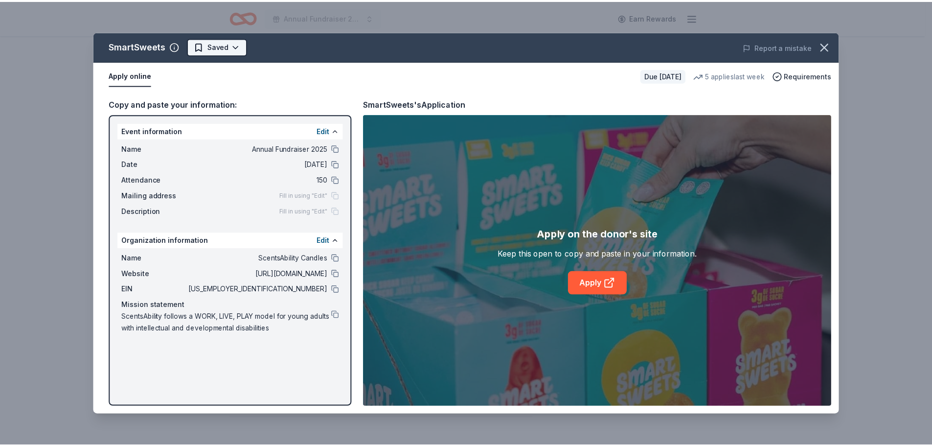
scroll to position [0, 0]
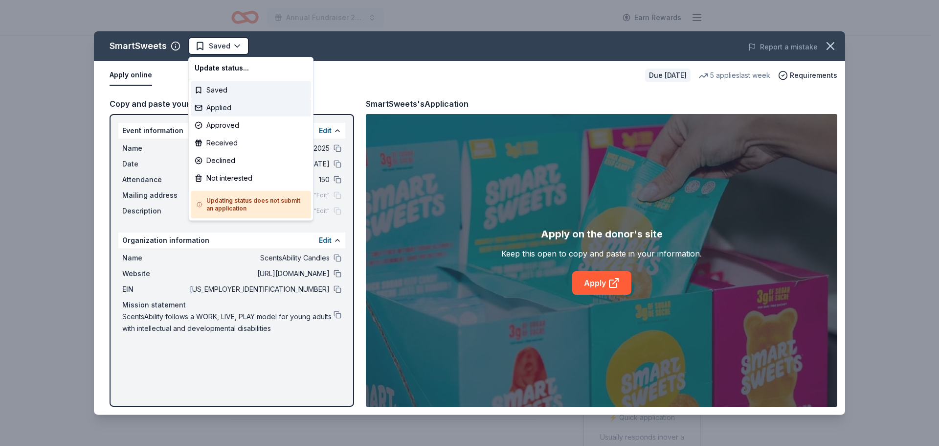
click at [211, 111] on div "Applied" at bounding box center [251, 108] width 120 height 18
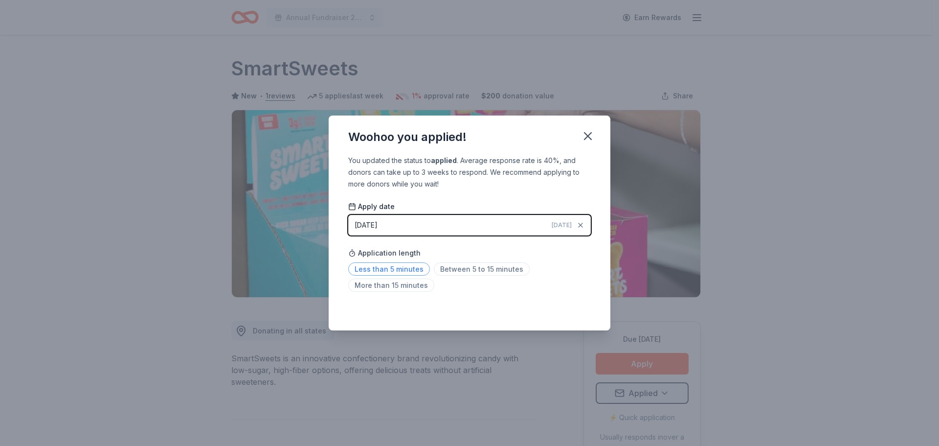
click at [385, 268] on span "Less than 5 minutes" at bounding box center [389, 268] width 82 height 13
click at [594, 134] on icon "button" at bounding box center [588, 136] width 14 height 14
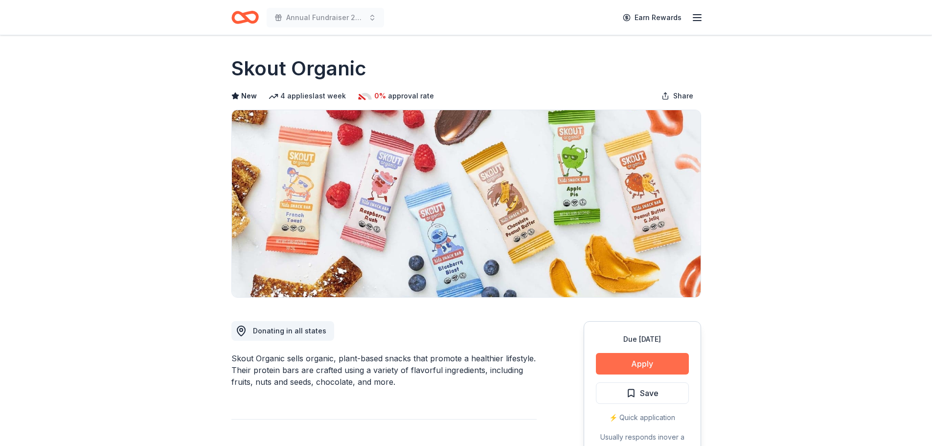
click at [643, 360] on button "Apply" at bounding box center [642, 364] width 93 height 22
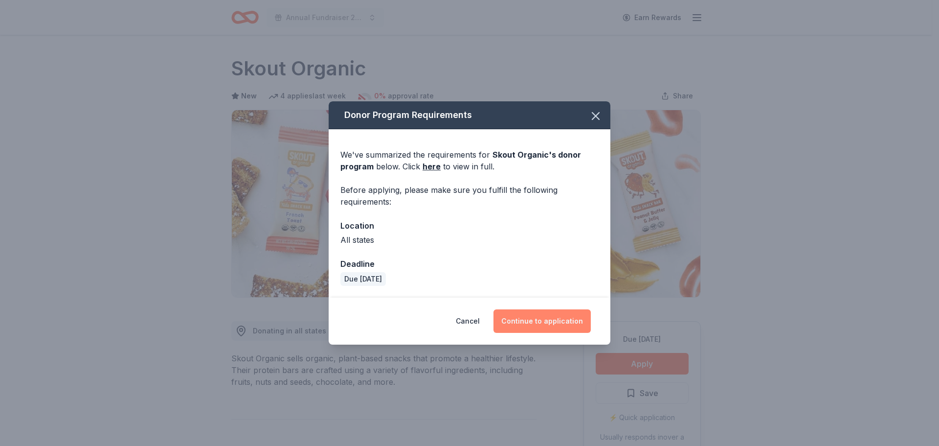
click at [559, 322] on button "Continue to application" at bounding box center [541, 320] width 97 height 23
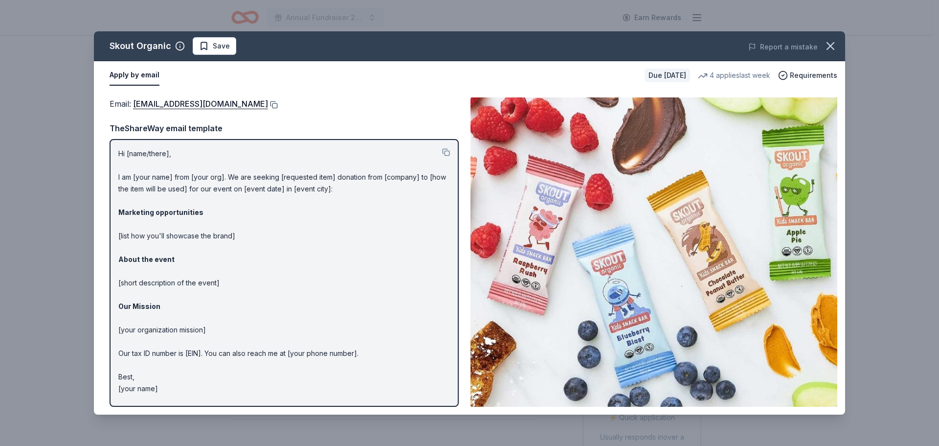
click at [268, 103] on button at bounding box center [273, 105] width 10 height 8
click at [445, 154] on button at bounding box center [446, 152] width 8 height 8
click at [268, 106] on button at bounding box center [273, 105] width 10 height 8
click at [205, 44] on span "Save" at bounding box center [214, 46] width 31 height 12
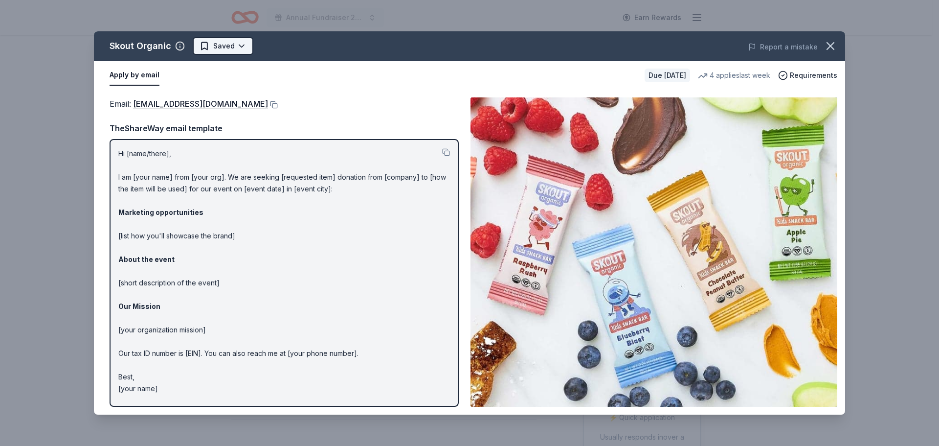
click at [233, 43] on html "Annual Fundraiser 2025 Earn Rewards Due in 56 days Share Skout Organic New 4 ap…" at bounding box center [469, 223] width 939 height 446
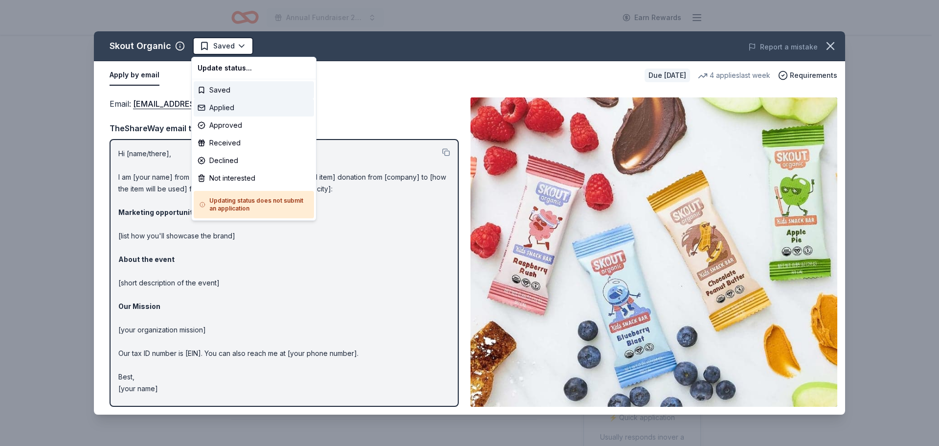
click at [227, 110] on div "Applied" at bounding box center [254, 108] width 120 height 18
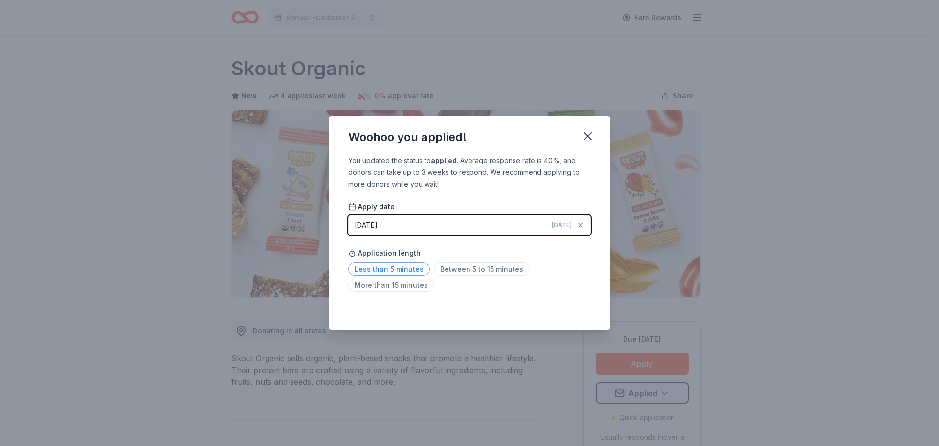
click at [371, 272] on span "Less than 5 minutes" at bounding box center [389, 268] width 82 height 13
drag, startPoint x: 591, startPoint y: 135, endPoint x: 579, endPoint y: 125, distance: 16.0
click at [592, 135] on icon "button" at bounding box center [588, 136] width 14 height 14
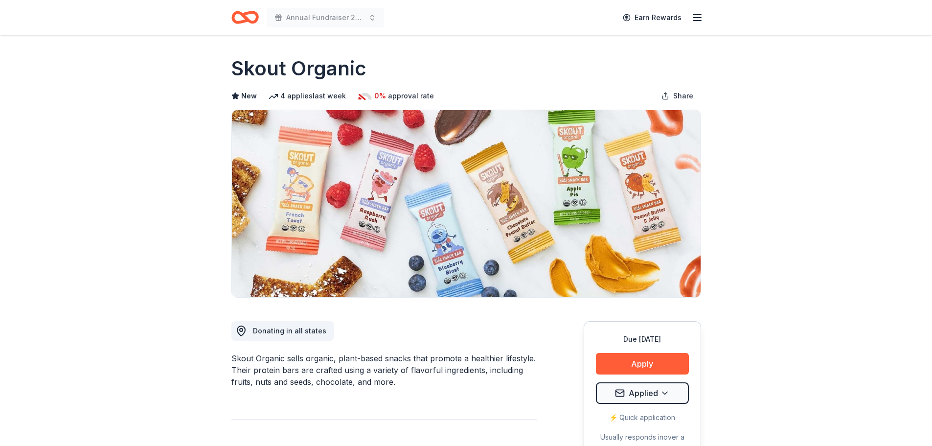
click at [244, 18] on icon "Home" at bounding box center [244, 17] width 27 height 23
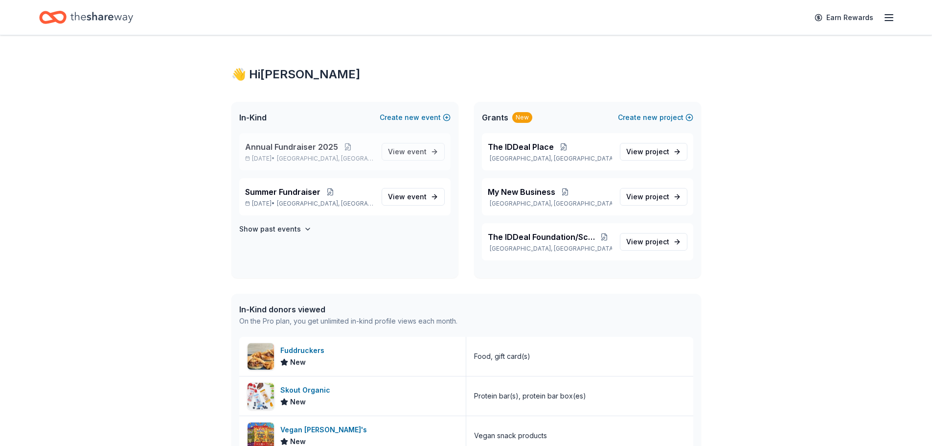
click at [370, 161] on p "Nov 08, 2025 • Lauderdale Lakes, FL" at bounding box center [309, 159] width 129 height 8
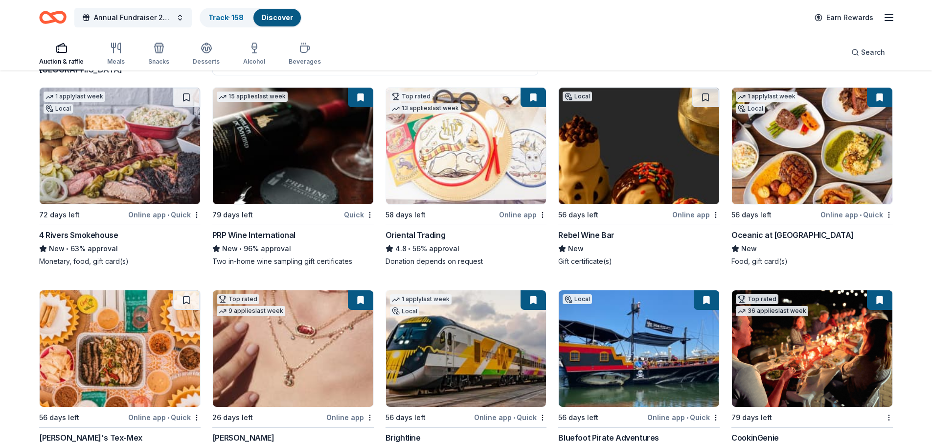
scroll to position [98, 0]
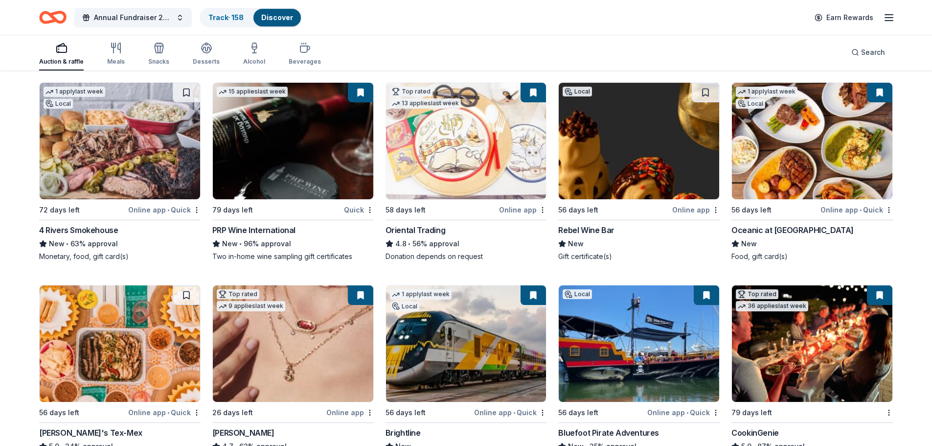
click at [769, 155] on img at bounding box center [812, 141] width 160 height 116
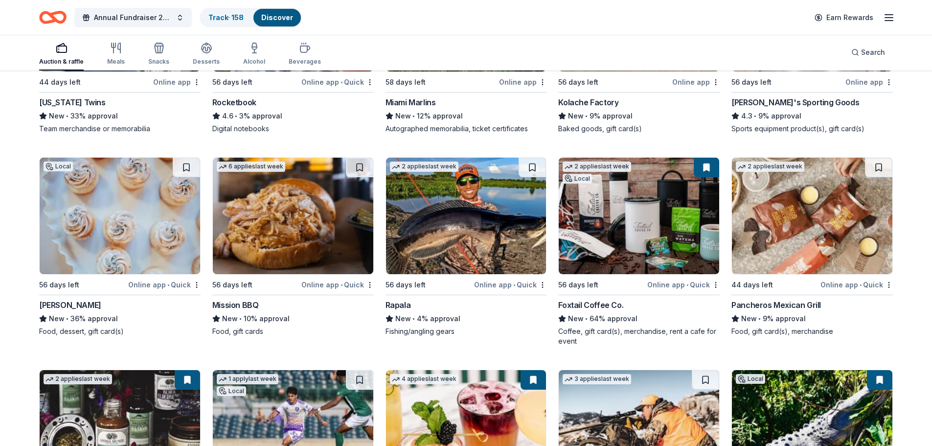
scroll to position [4821, 0]
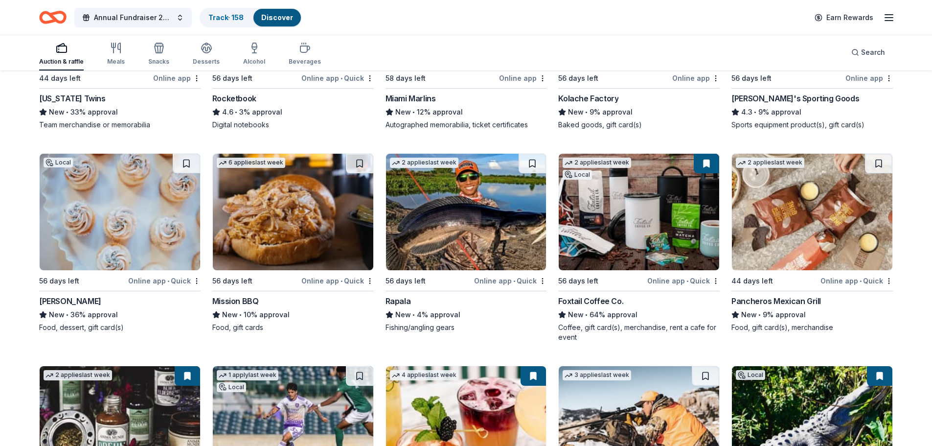
click at [159, 223] on img at bounding box center [120, 212] width 160 height 116
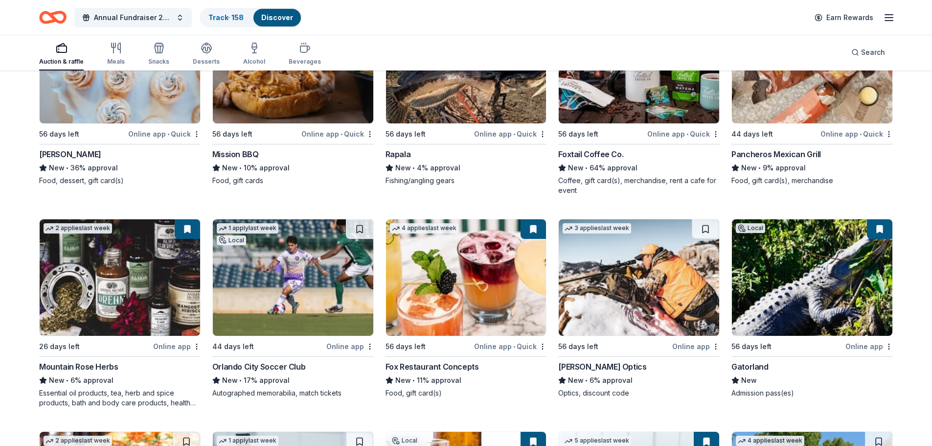
scroll to position [5016, 0]
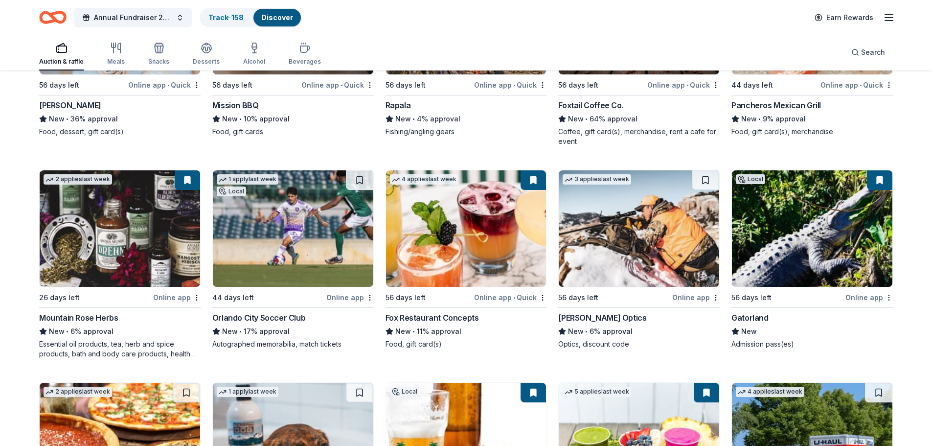
click at [503, 233] on img at bounding box center [466, 228] width 160 height 116
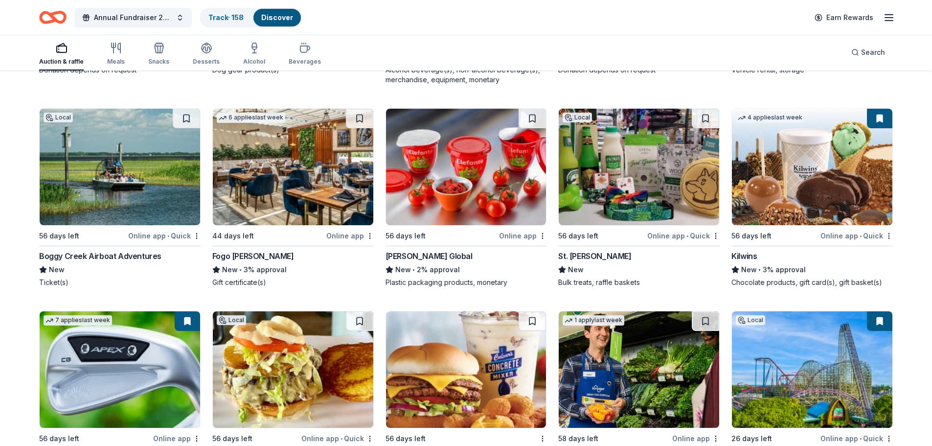
scroll to position [5513, 0]
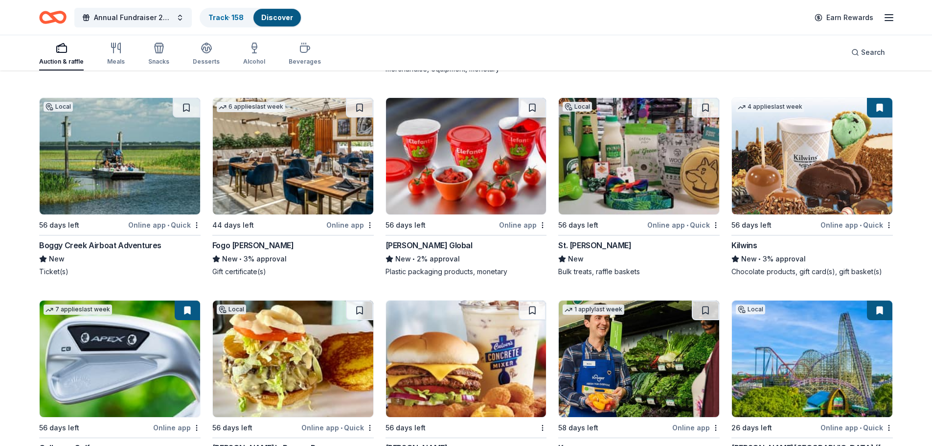
click at [163, 188] on img at bounding box center [120, 156] width 160 height 116
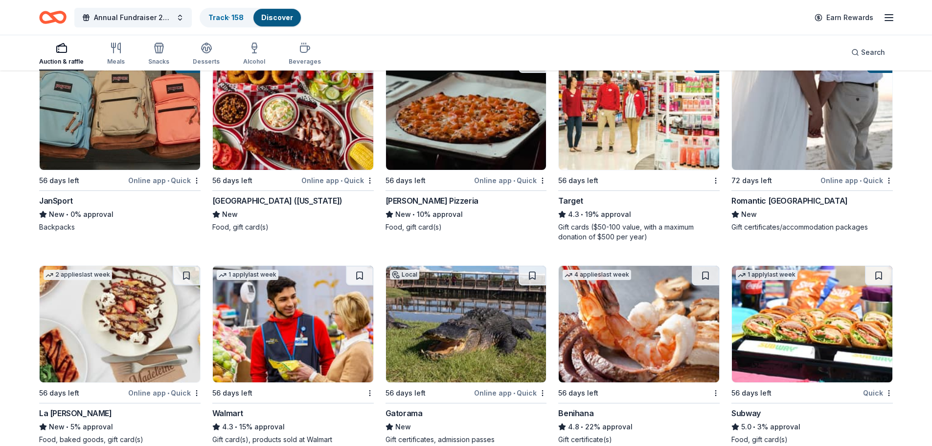
scroll to position [6391, 0]
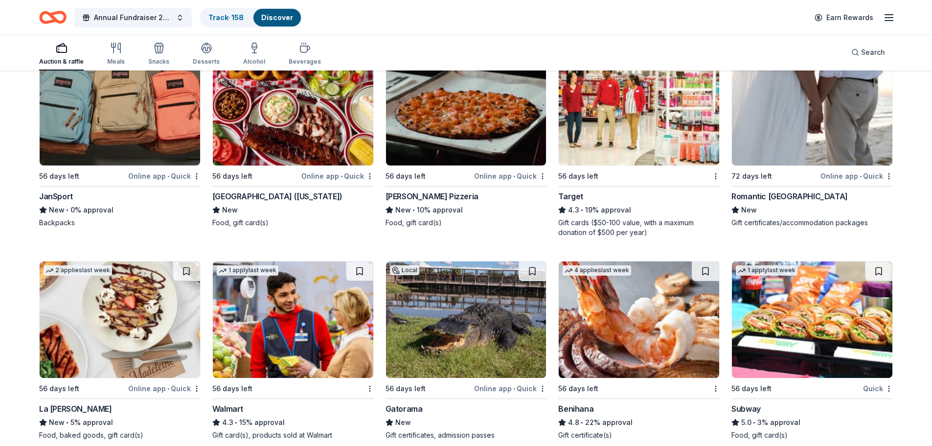
click at [807, 132] on img at bounding box center [812, 107] width 160 height 116
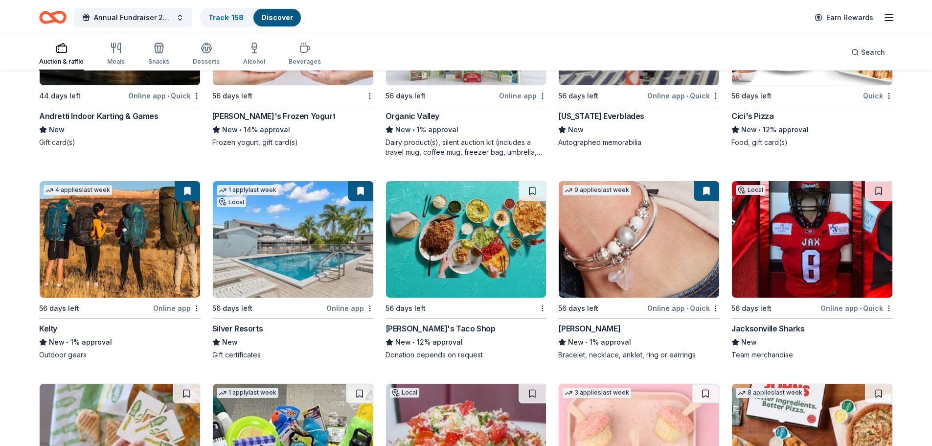
scroll to position [8158, 0]
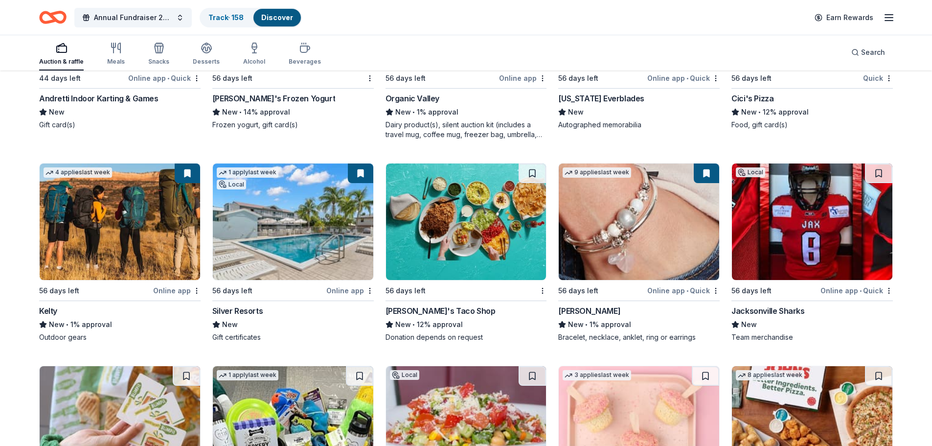
click at [608, 221] on img at bounding box center [638, 221] width 160 height 116
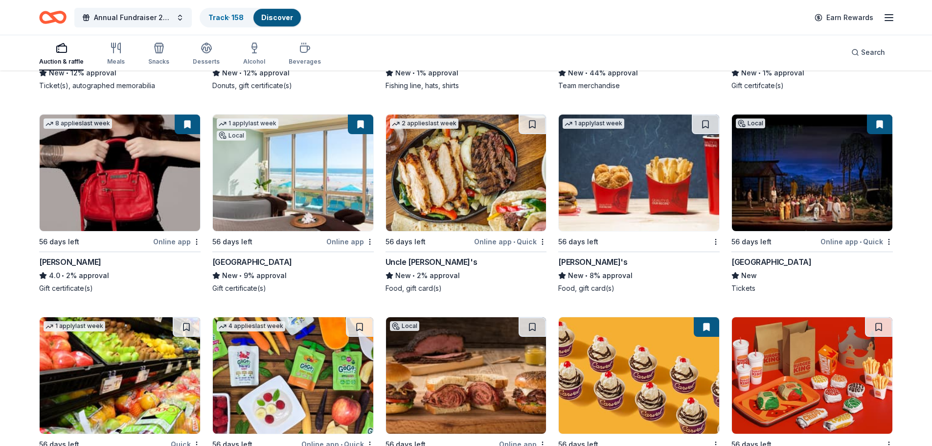
scroll to position [8831, 0]
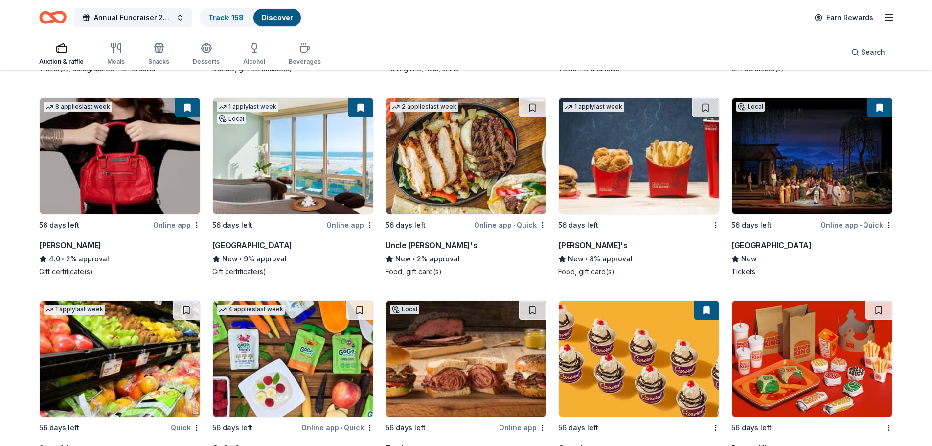
click at [275, 154] on img at bounding box center [293, 156] width 160 height 116
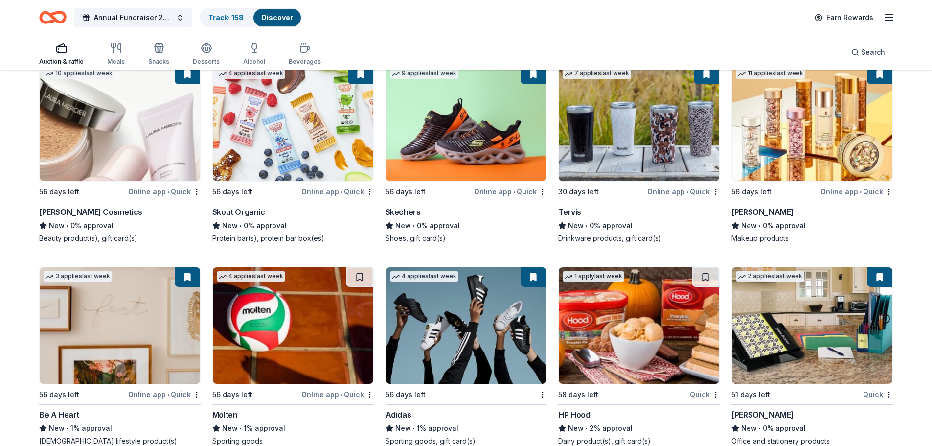
scroll to position [12201, 0]
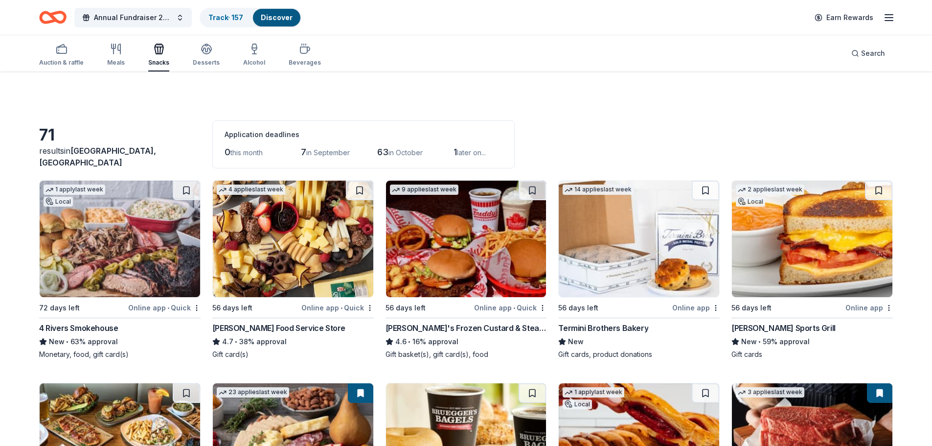
scroll to position [2856, 0]
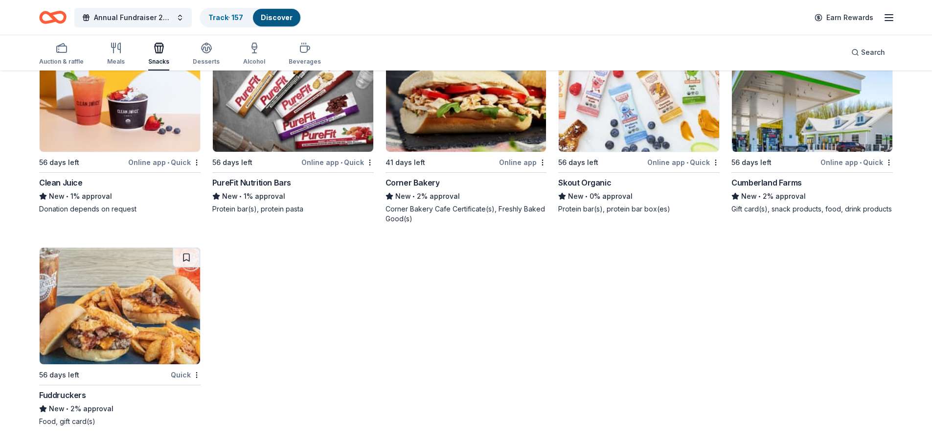
click at [154, 329] on img at bounding box center [120, 305] width 160 height 116
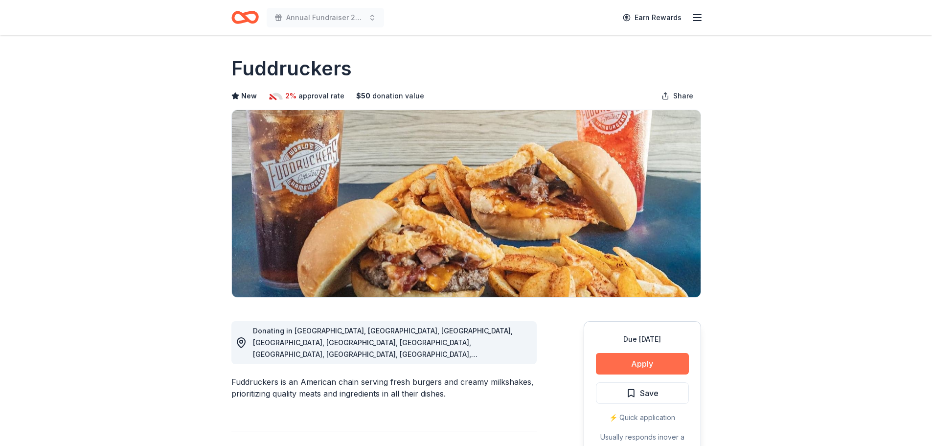
click at [634, 360] on button "Apply" at bounding box center [642, 364] width 93 height 22
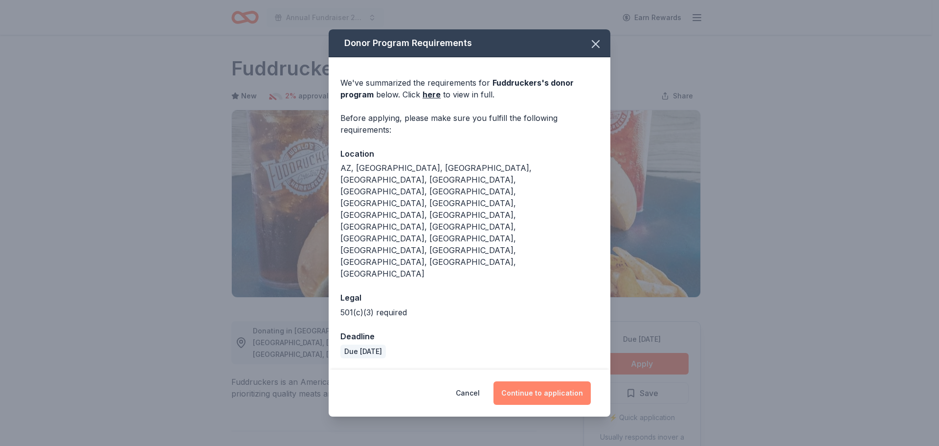
click at [548, 381] on button "Continue to application" at bounding box center [541, 392] width 97 height 23
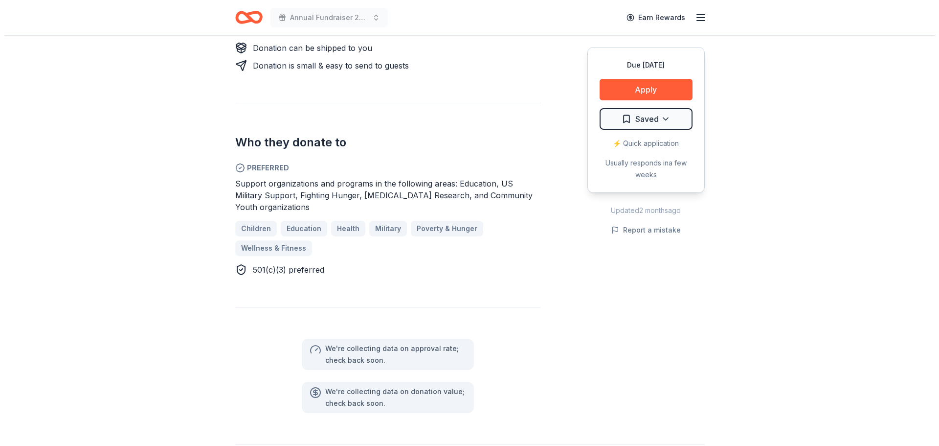
scroll to position [391, 0]
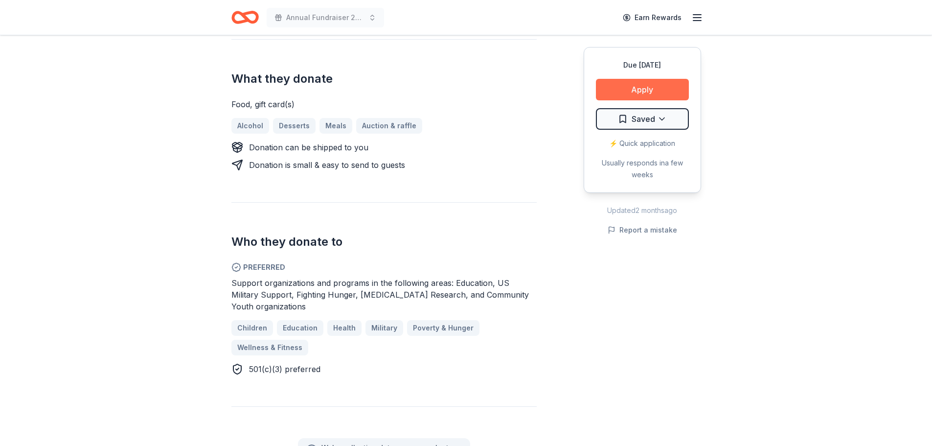
click at [647, 92] on button "Apply" at bounding box center [642, 90] width 93 height 22
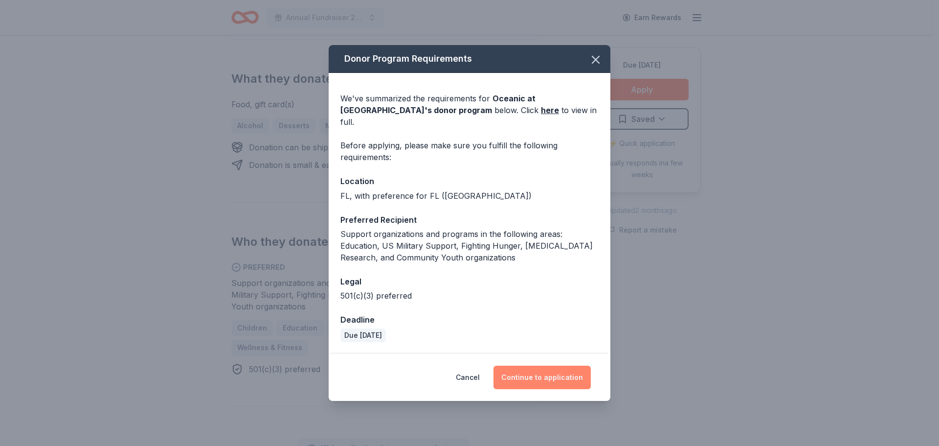
click at [554, 372] on button "Continue to application" at bounding box center [541, 376] width 97 height 23
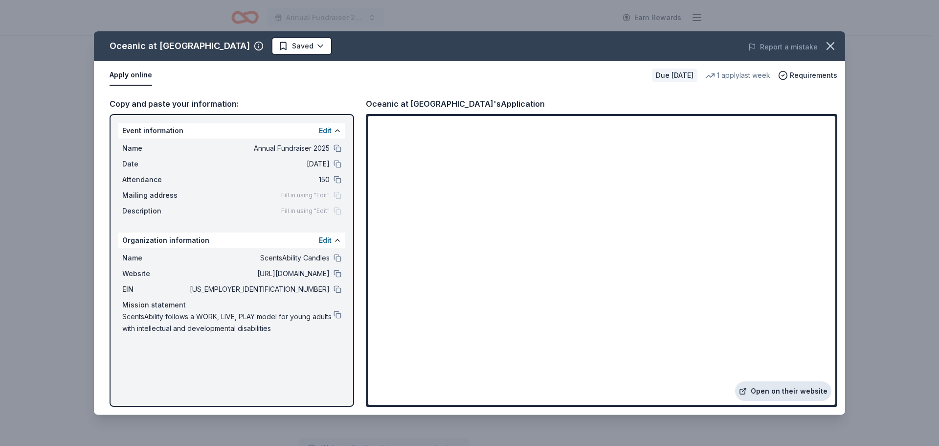
click at [816, 392] on link "Open on their website" at bounding box center [783, 391] width 96 height 20
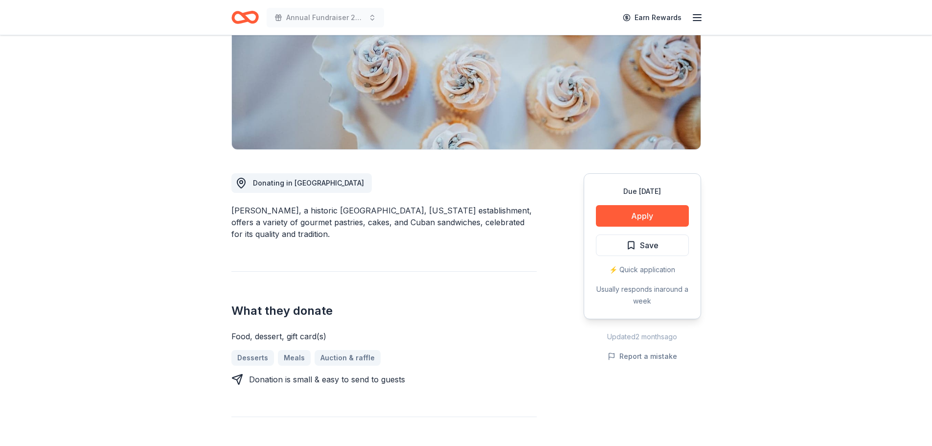
scroll to position [196, 0]
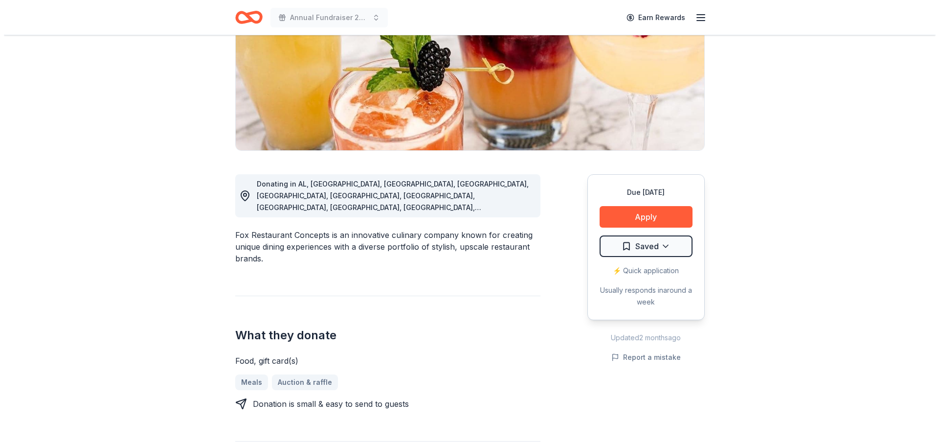
scroll to position [196, 0]
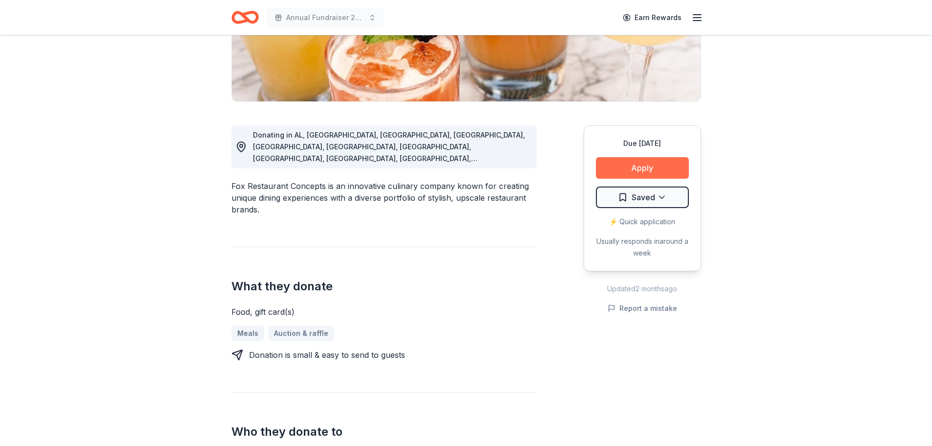
click at [612, 161] on button "Apply" at bounding box center [642, 168] width 93 height 22
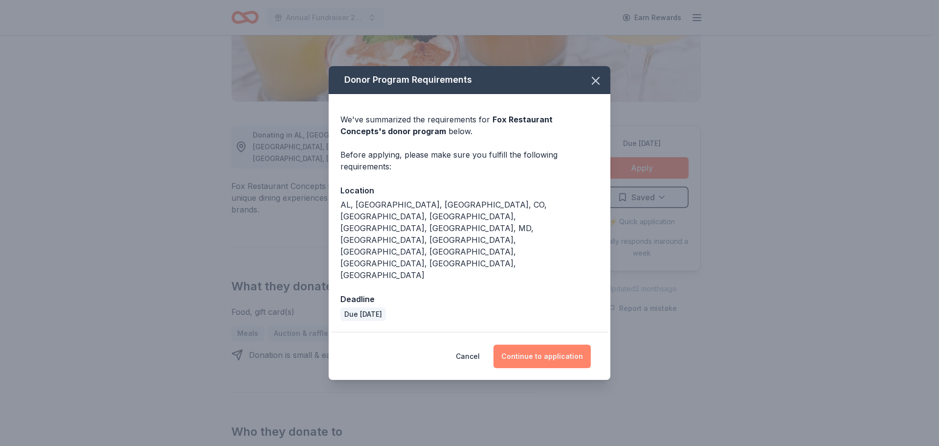
click at [535, 344] on button "Continue to application" at bounding box center [541, 355] width 97 height 23
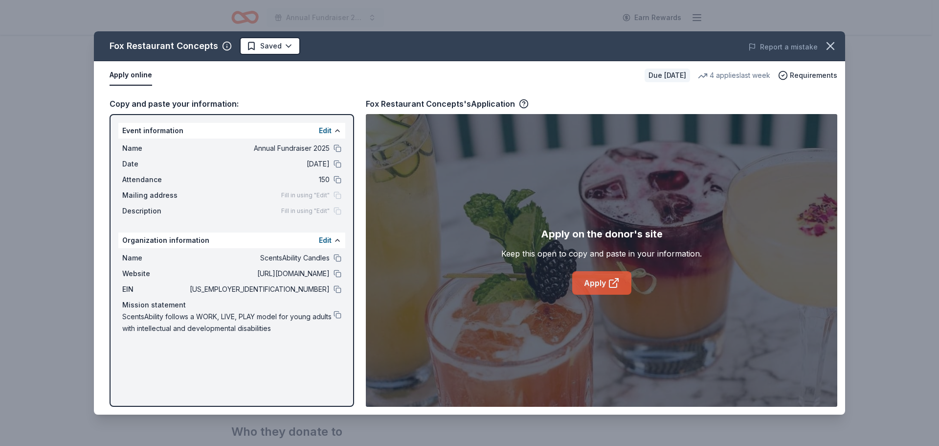
click at [596, 279] on link "Apply" at bounding box center [601, 282] width 59 height 23
click at [599, 281] on link "Apply" at bounding box center [601, 282] width 59 height 23
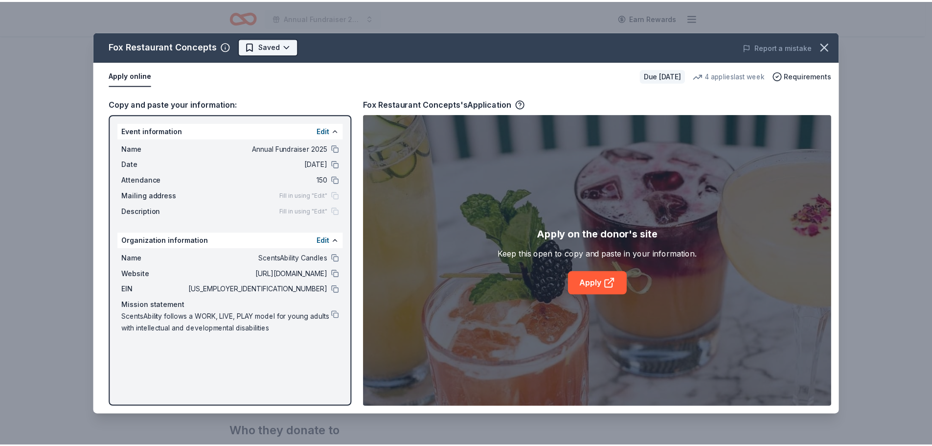
scroll to position [0, 0]
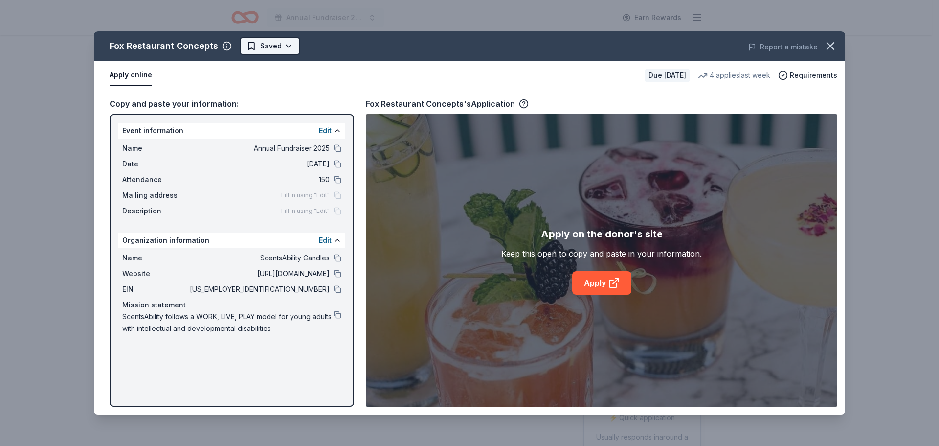
click at [280, 50] on html "Annual Fundraiser 2025 Earn Rewards Due [DATE] Share Fox Restaurant Concepts Ne…" at bounding box center [469, 223] width 939 height 446
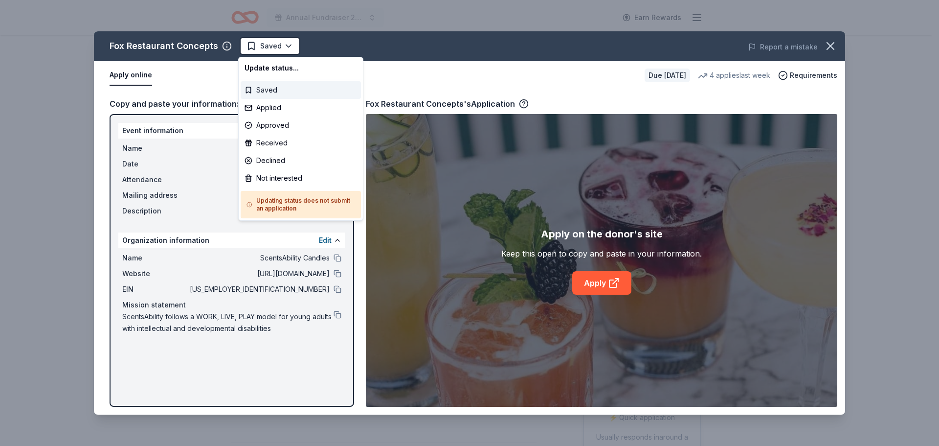
click at [276, 89] on div "Saved" at bounding box center [301, 90] width 120 height 18
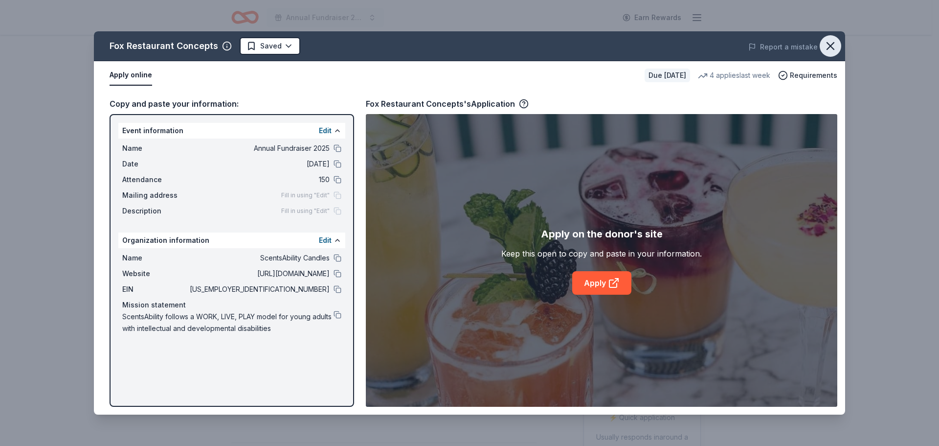
click at [834, 42] on icon "button" at bounding box center [831, 46] width 14 height 14
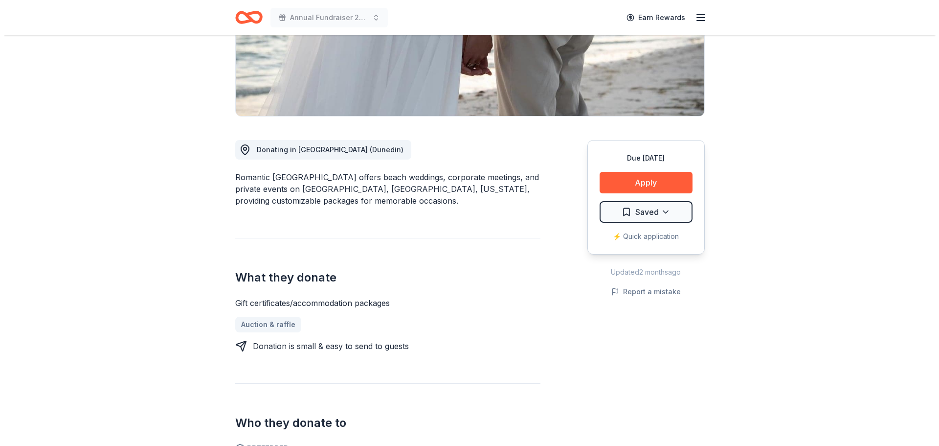
scroll to position [196, 0]
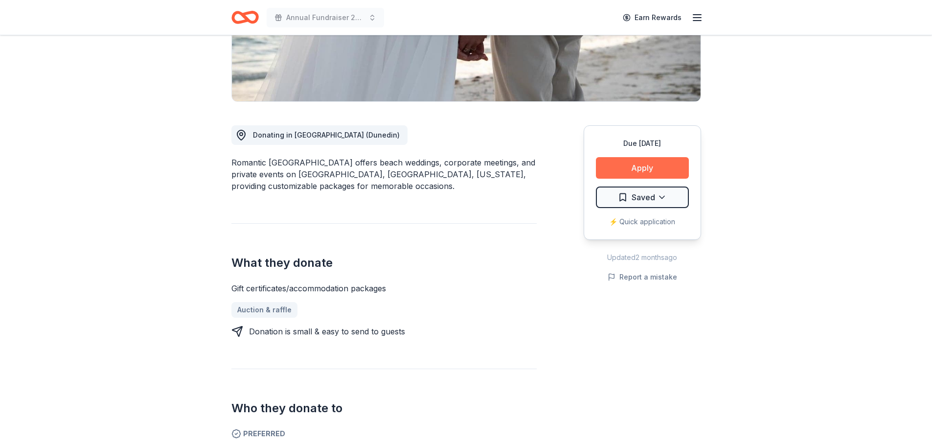
click at [615, 175] on button "Apply" at bounding box center [642, 168] width 93 height 22
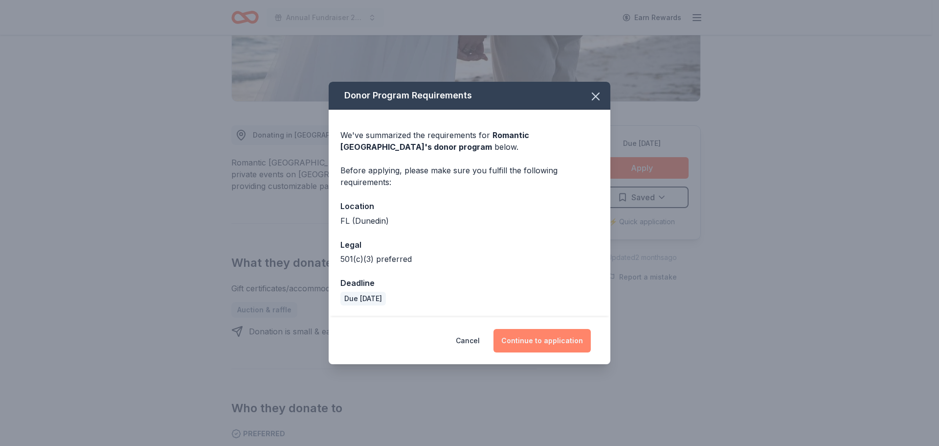
click at [571, 339] on button "Continue to application" at bounding box center [541, 340] width 97 height 23
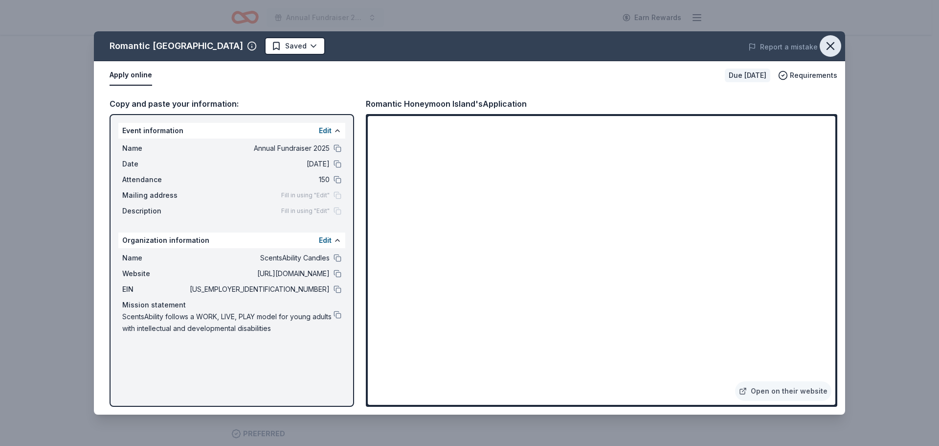
click at [837, 44] on icon "button" at bounding box center [831, 46] width 14 height 14
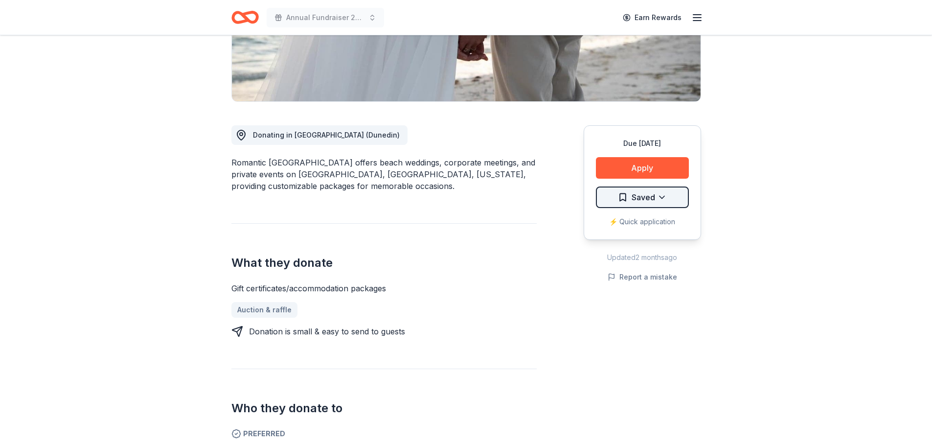
click at [648, 193] on html "Annual Fundraiser 2025 Earn Rewards Due in 72 days Share Romantic Honeymoon Isl…" at bounding box center [466, 27] width 932 height 446
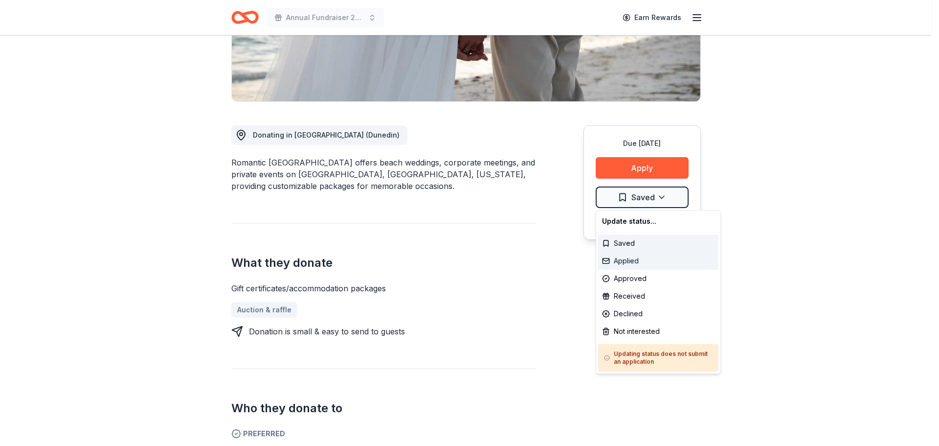
click at [640, 256] on div "Applied" at bounding box center [658, 261] width 120 height 18
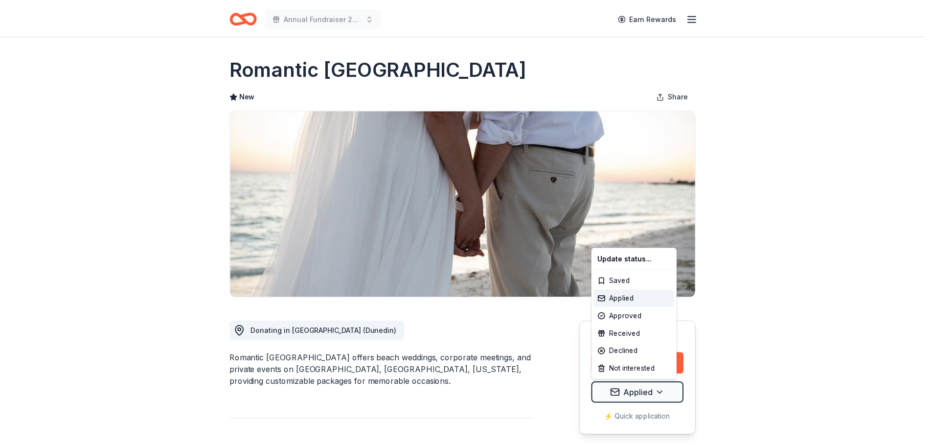
scroll to position [0, 0]
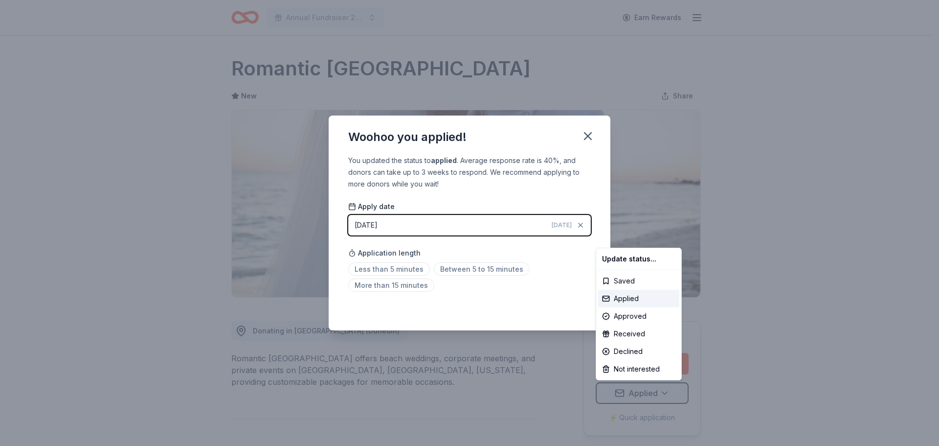
click at [414, 271] on html "Annual Fundraiser 2025 Earn Rewards Due in 72 days Share Romantic Honeymoon Isl…" at bounding box center [469, 223] width 939 height 446
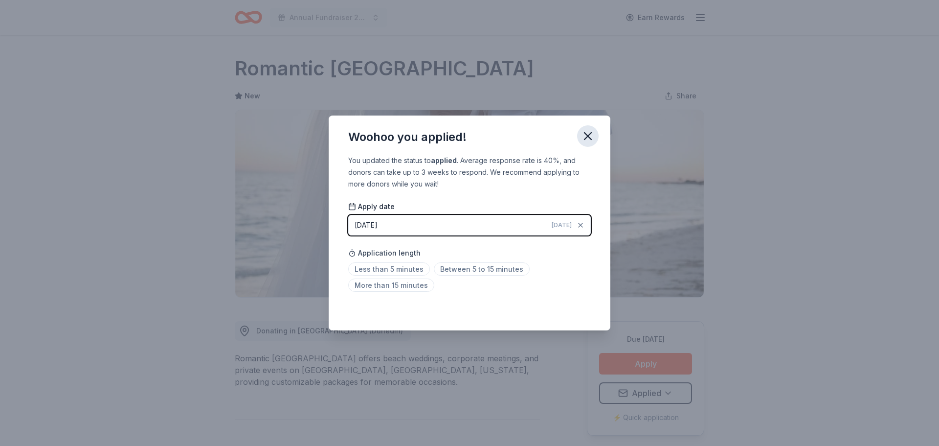
click at [591, 133] on icon "button" at bounding box center [587, 136] width 7 height 7
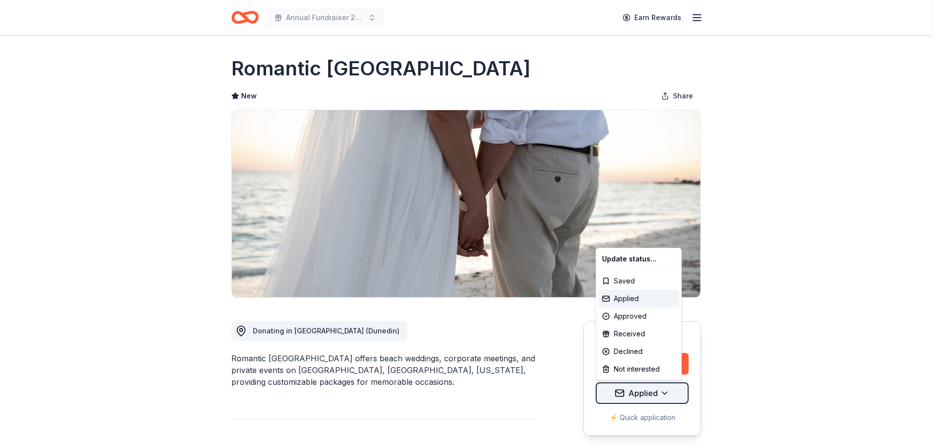
click at [649, 393] on html "Annual Fundraiser 2025 Earn Rewards Due in 72 days Share Romantic Honeymoon Isl…" at bounding box center [469, 223] width 939 height 446
click at [628, 282] on div "Saved" at bounding box center [638, 281] width 81 height 18
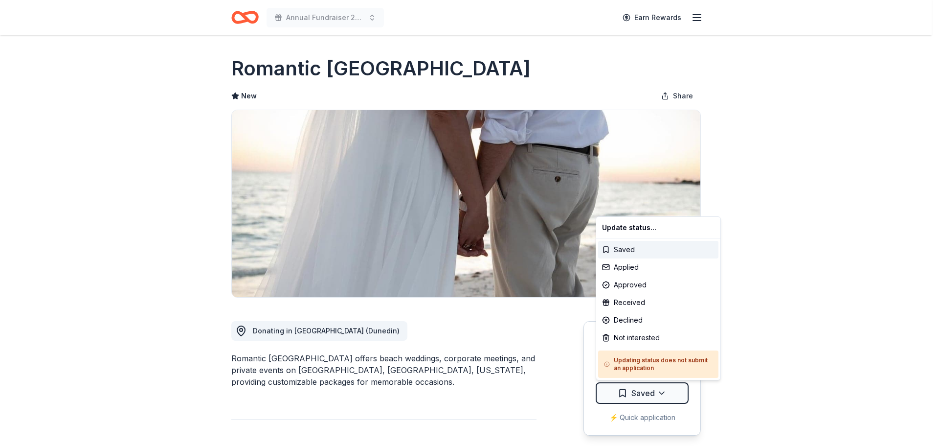
click at [760, 282] on html "Annual Fundraiser 2025 Earn Rewards Due in 72 days Share Romantic Honeymoon Isl…" at bounding box center [469, 223] width 939 height 446
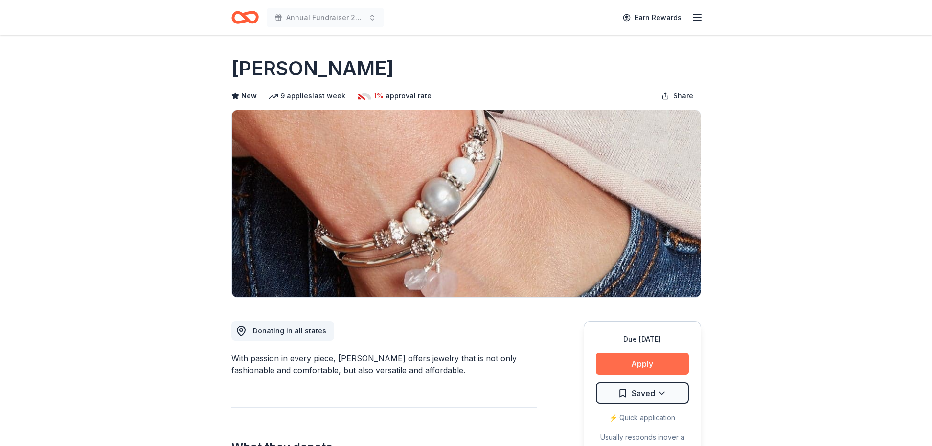
click at [626, 363] on button "Apply" at bounding box center [642, 364] width 93 height 22
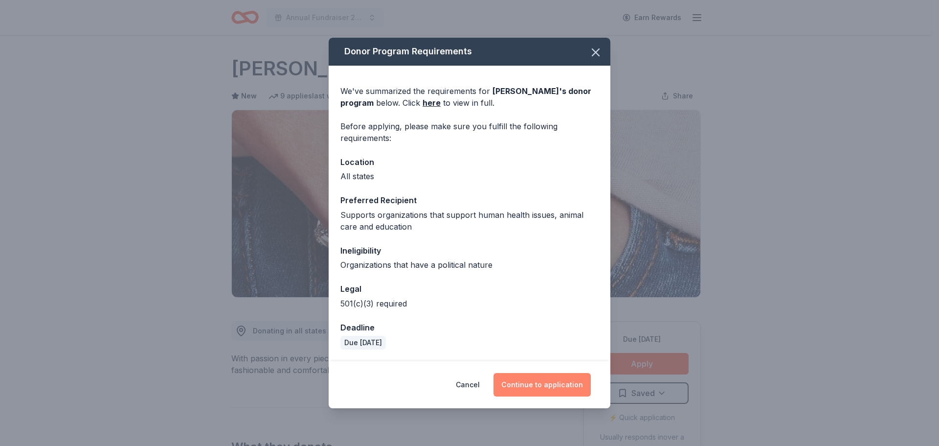
click at [548, 379] on button "Continue to application" at bounding box center [541, 384] width 97 height 23
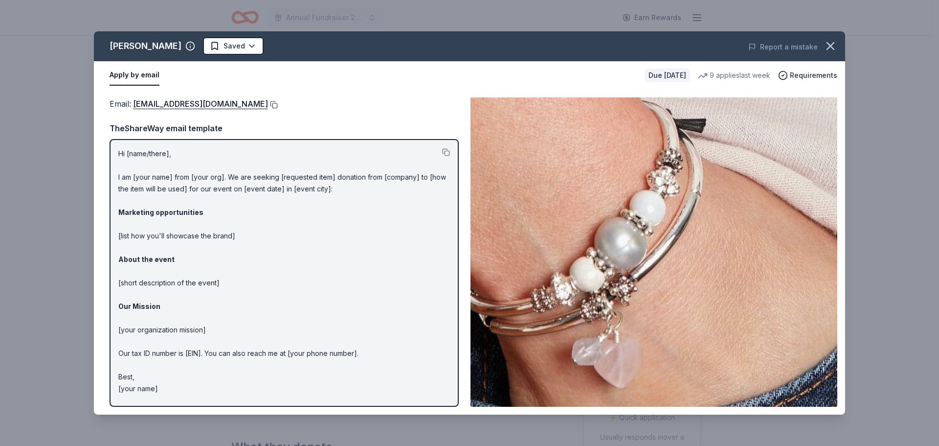
click at [268, 105] on button at bounding box center [273, 105] width 10 height 8
drag, startPoint x: 161, startPoint y: 42, endPoint x: 109, endPoint y: 41, distance: 52.3
click at [109, 41] on div "Lizzy James Saved" at bounding box center [319, 46] width 451 height 18
drag, startPoint x: 107, startPoint y: 42, endPoint x: 147, endPoint y: 41, distance: 39.6
click at [147, 41] on div "Lizzy James Saved" at bounding box center [319, 46] width 451 height 18
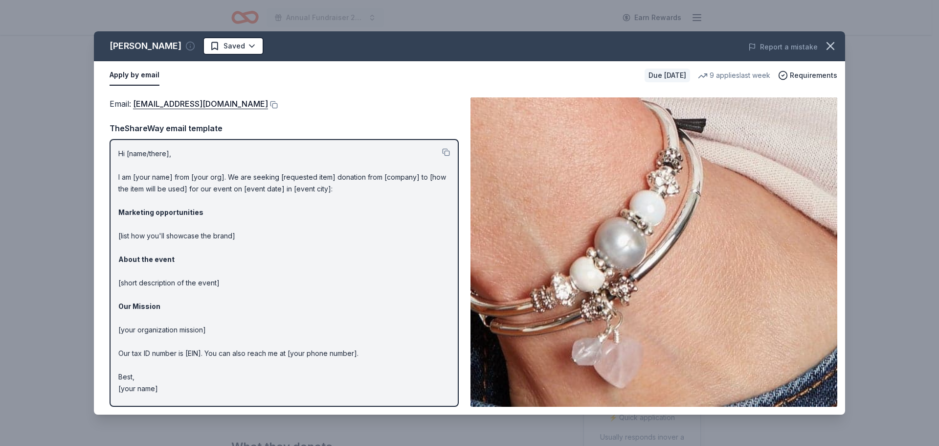
click at [185, 44] on icon "button" at bounding box center [190, 46] width 10 height 10
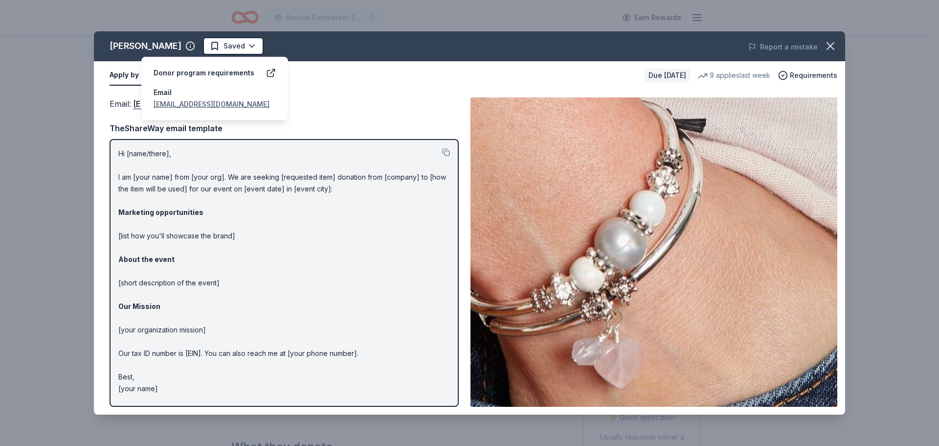
click at [361, 86] on div "Apply by email Due in 56 days 9 applies last week Requirements" at bounding box center [469, 75] width 751 height 28
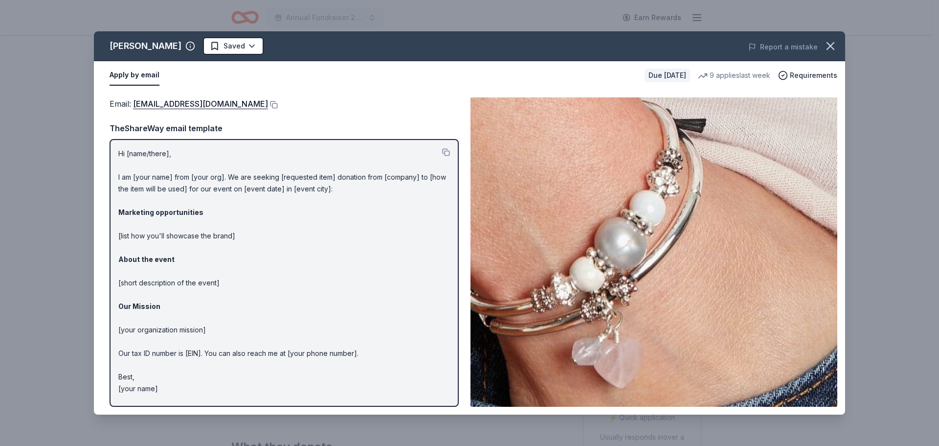
click at [451, 153] on div "Hi [name/there], I am [your name] from [your org]. We are seeking [requested it…" at bounding box center [284, 273] width 349 height 268
click at [444, 151] on button at bounding box center [446, 152] width 8 height 8
click at [219, 49] on html "Annual Fundraiser 2025 Earn Rewards Due in 56 days Share Lizzy James New 9 appl…" at bounding box center [469, 223] width 939 height 446
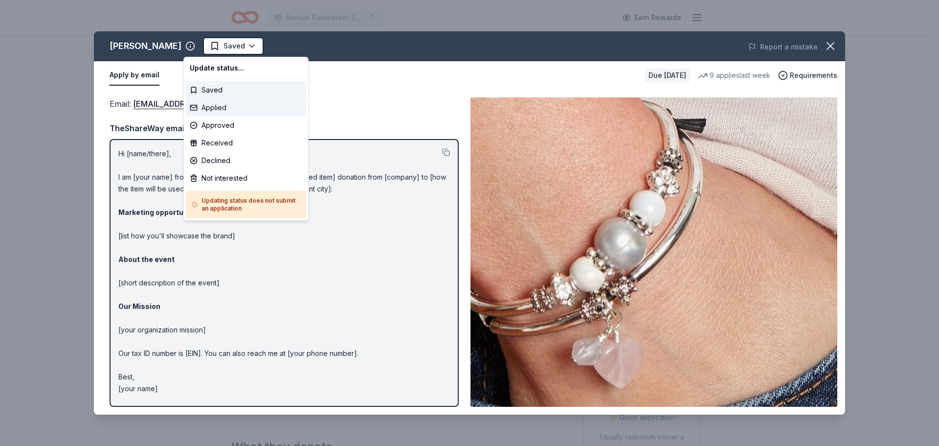
click at [229, 104] on div "Applied" at bounding box center [246, 108] width 120 height 18
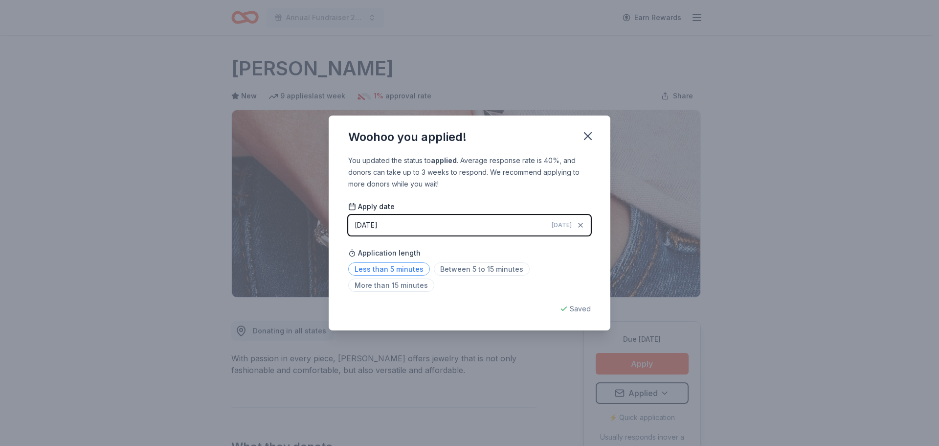
click at [416, 269] on span "Less than 5 minutes" at bounding box center [389, 268] width 82 height 13
click at [588, 130] on icon "button" at bounding box center [588, 136] width 14 height 14
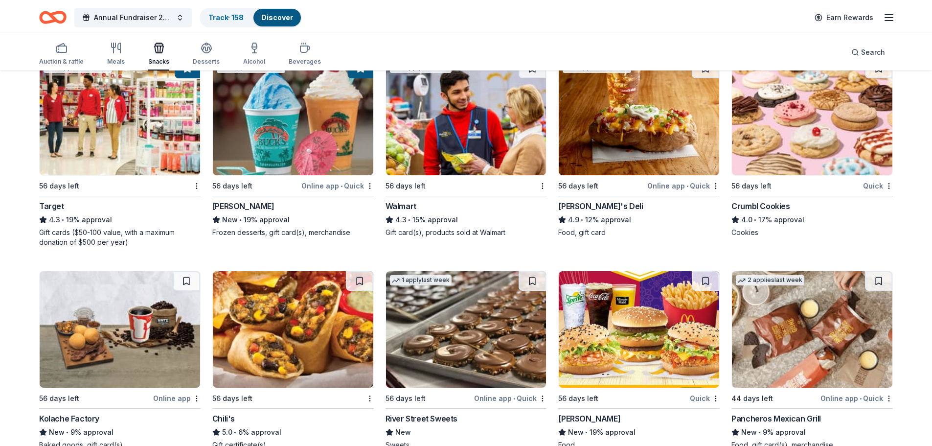
scroll to position [948, 0]
